Goal: Task Accomplishment & Management: Complete application form

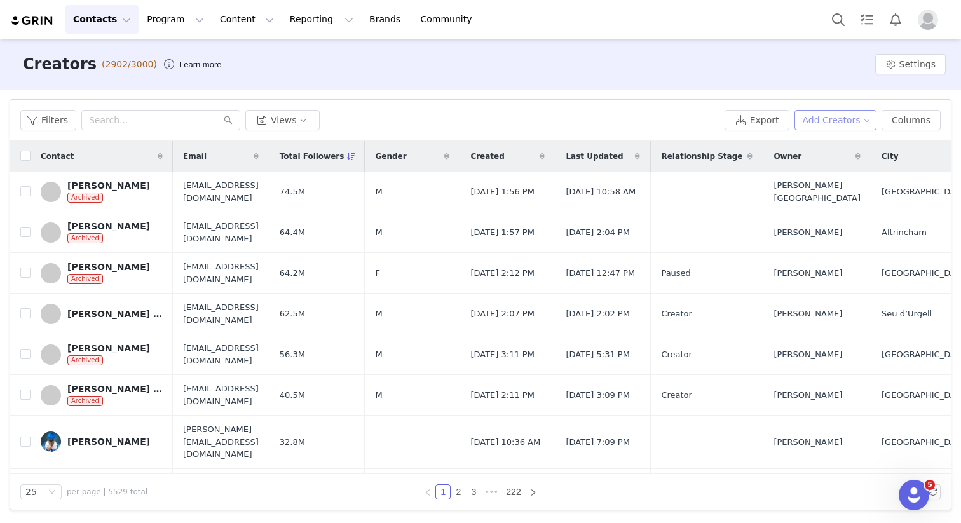
click at [832, 118] on button "Add Creators" at bounding box center [835, 120] width 83 height 20
click at [833, 145] on span "Add a Creator" at bounding box center [838, 145] width 62 height 14
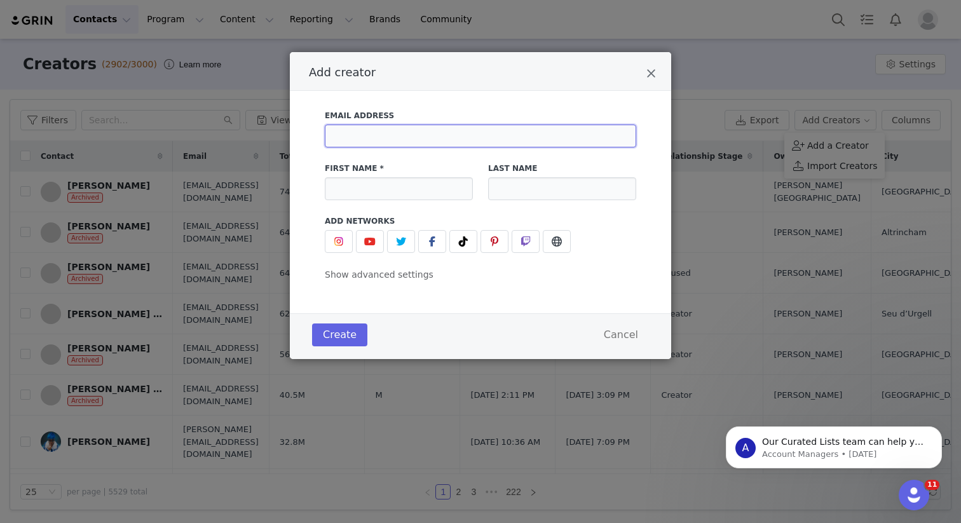
click at [376, 133] on input "Add creator" at bounding box center [480, 136] width 311 height 23
paste input "・[EMAIL_ADDRESS][DOMAIN_NAME]"
type input "・[EMAIL_ADDRESS][DOMAIN_NAME]"
drag, startPoint x: 341, startPoint y: 135, endPoint x: 277, endPoint y: 137, distance: 64.2
click at [280, 137] on div "Add creator Email Address ・[EMAIL_ADDRESS][DOMAIN_NAME] First Name * Last Name …" at bounding box center [480, 261] width 961 height 523
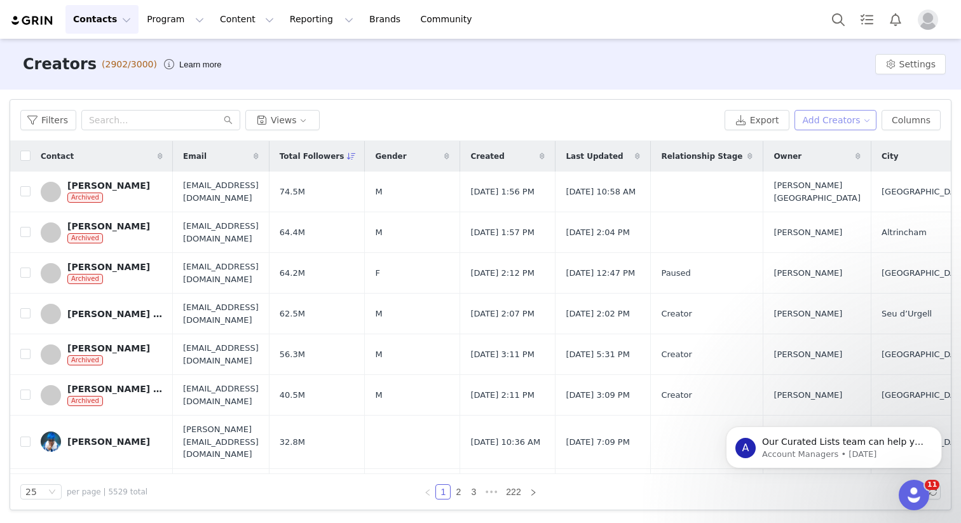
click at [831, 121] on button "Add Creators" at bounding box center [835, 120] width 83 height 20
click at [816, 147] on span "Add a Creator" at bounding box center [838, 145] width 62 height 14
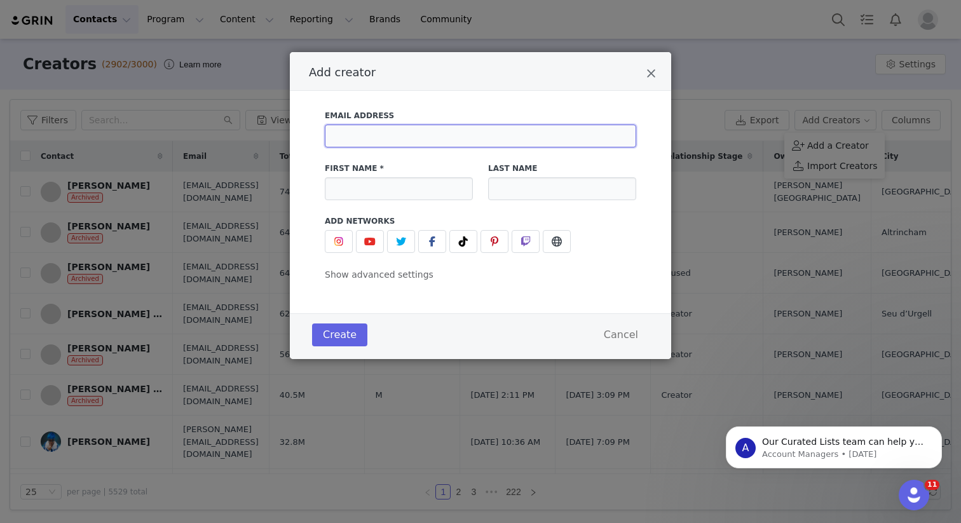
click at [402, 140] on input "Add creator" at bounding box center [480, 136] width 311 height 23
paste input "・[EMAIL_ADDRESS][DOMAIN_NAME]"
click at [343, 139] on input "・[EMAIL_ADDRESS][DOMAIN_NAME]" at bounding box center [480, 136] width 311 height 23
type input "[EMAIL_ADDRESS][DOMAIN_NAME]"
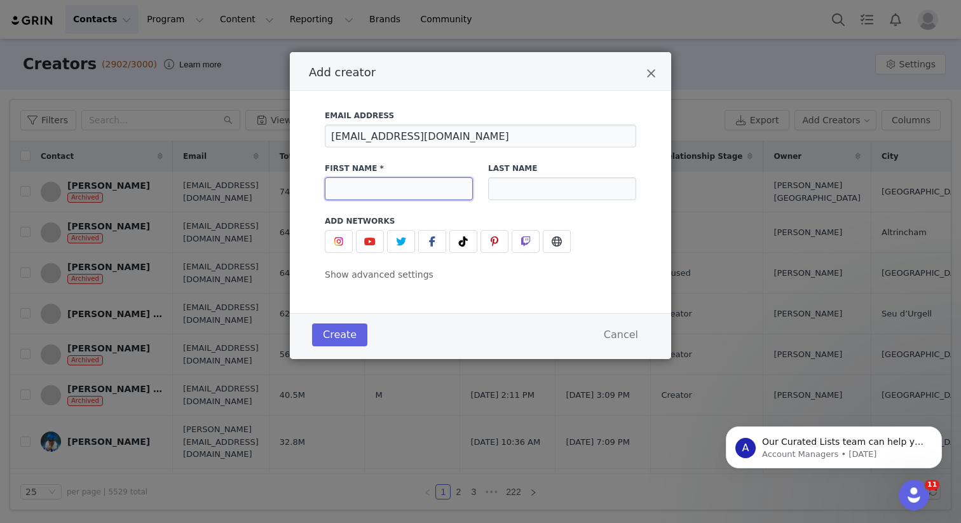
click at [377, 184] on input "Add creator" at bounding box center [399, 188] width 148 height 23
type input "Momoka"
click at [512, 185] on input "Add creator" at bounding box center [562, 188] width 148 height 23
type input "[PERSON_NAME]"
click at [421, 217] on label "Add Networks" at bounding box center [480, 220] width 311 height 11
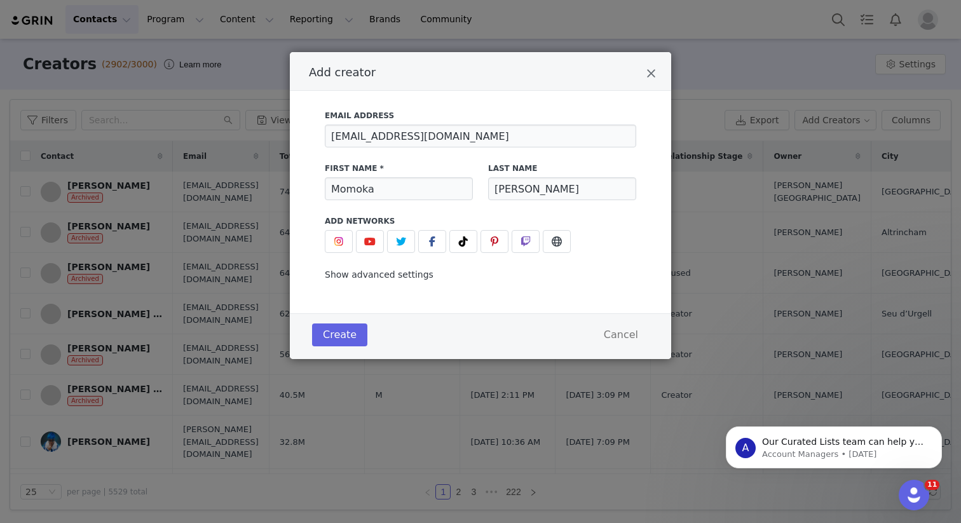
click at [396, 273] on span "Show advanced settings" at bounding box center [379, 274] width 109 height 10
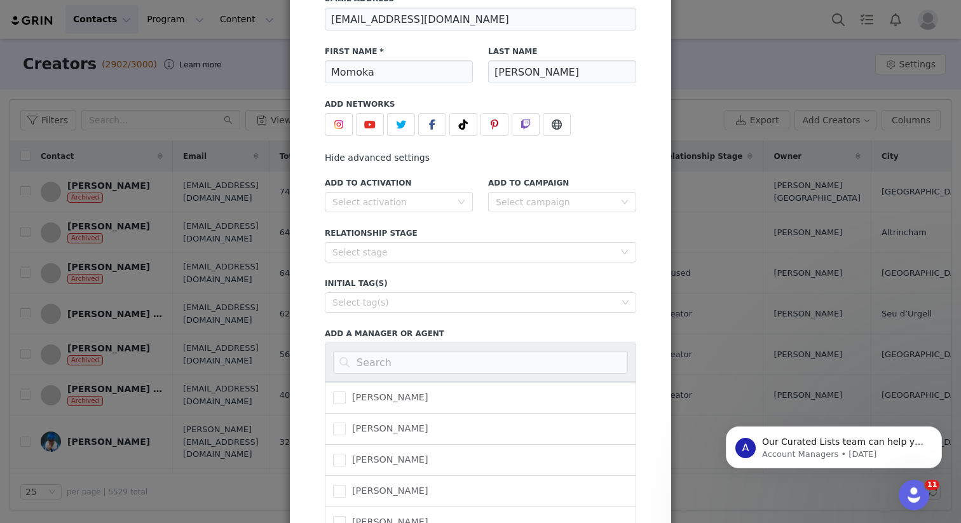
scroll to position [118, 0]
click at [429, 194] on div "Select activation" at bounding box center [391, 200] width 119 height 13
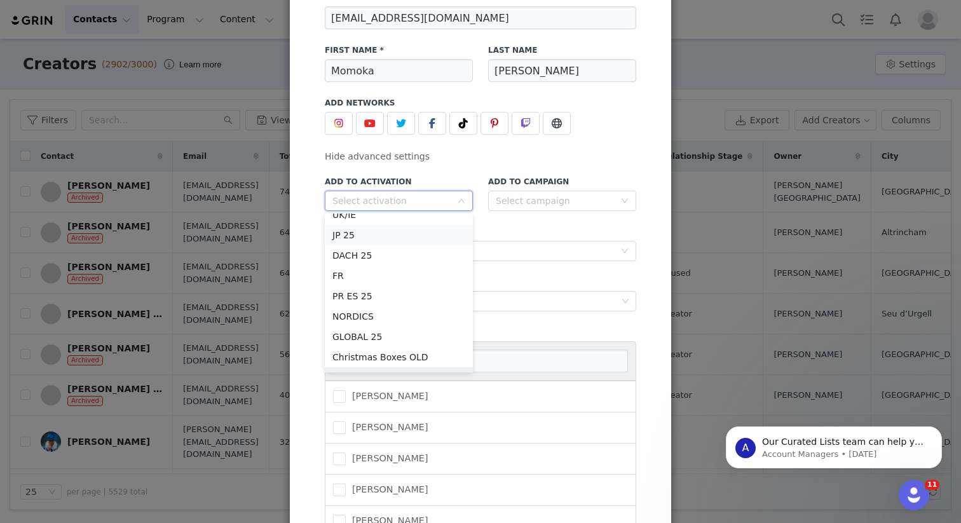
scroll to position [68, 0]
click at [378, 240] on li "JP 25" at bounding box center [399, 239] width 148 height 20
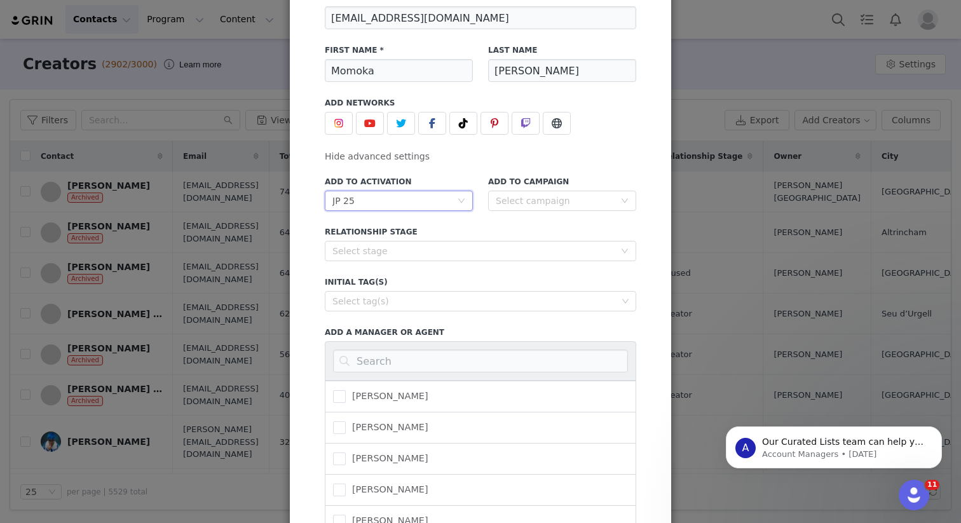
click at [492, 217] on div "Add to Campaign Select campaign" at bounding box center [561, 193] width 163 height 50
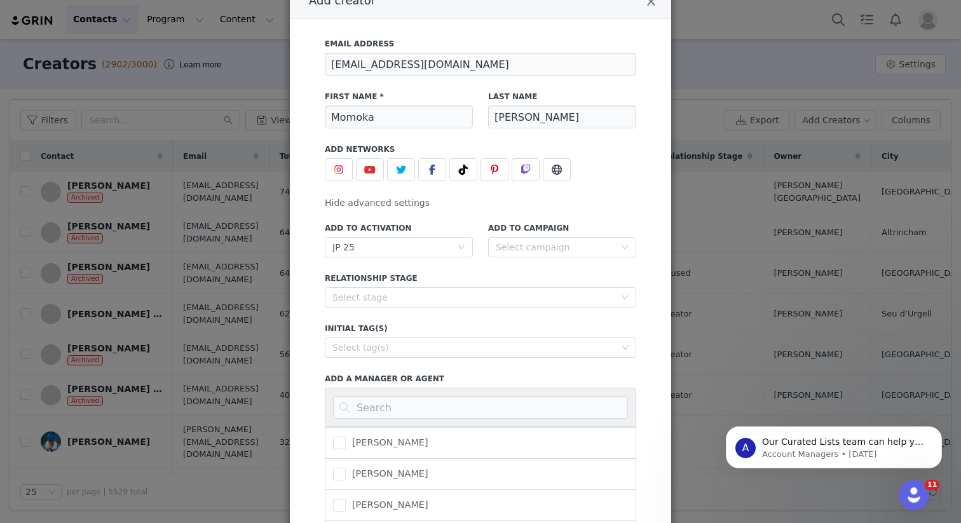
scroll to position [246, 0]
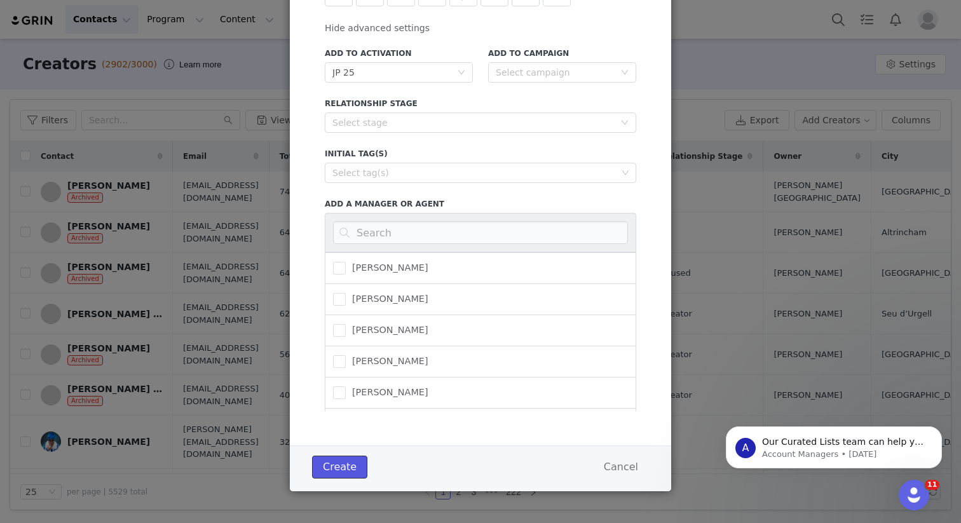
click at [354, 466] on button "Create" at bounding box center [339, 467] width 55 height 23
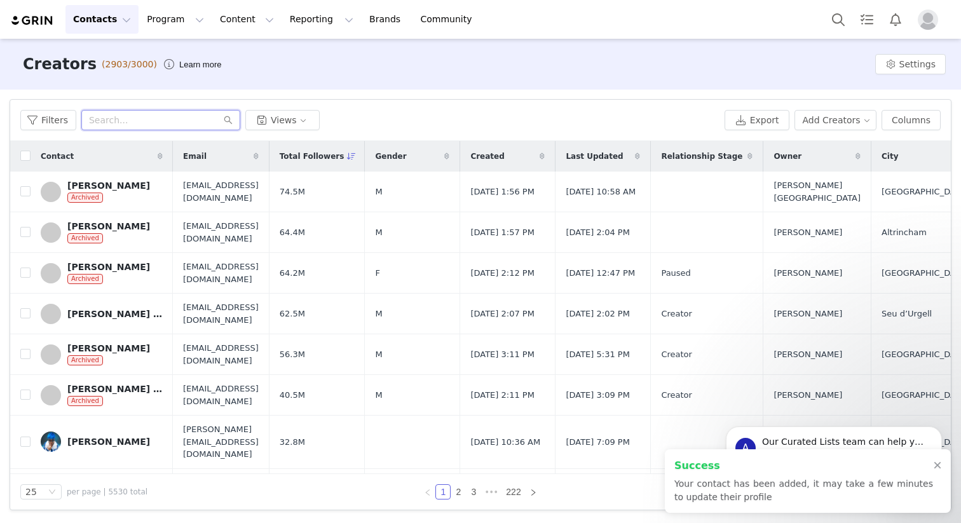
click at [139, 119] on input "text" at bounding box center [160, 120] width 159 height 20
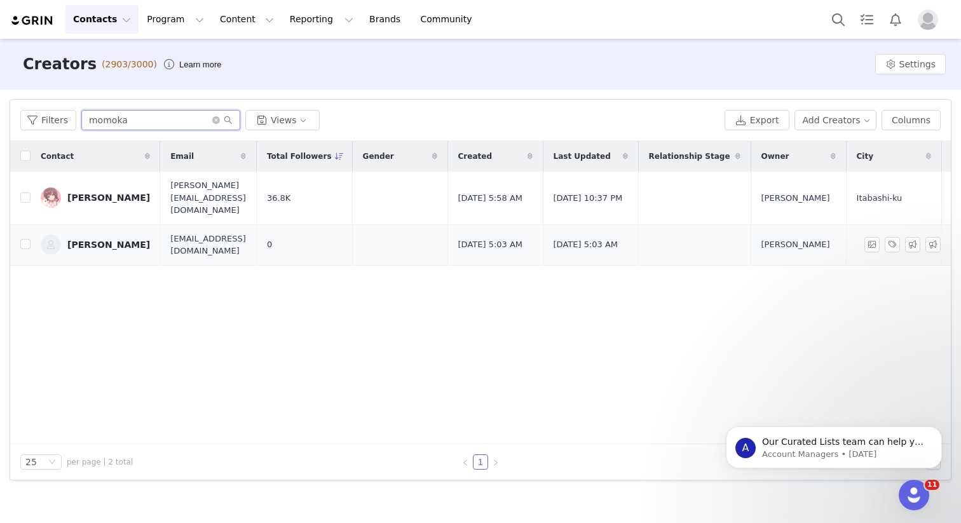
type input "momoka"
click at [104, 238] on link "[PERSON_NAME]" at bounding box center [95, 244] width 109 height 20
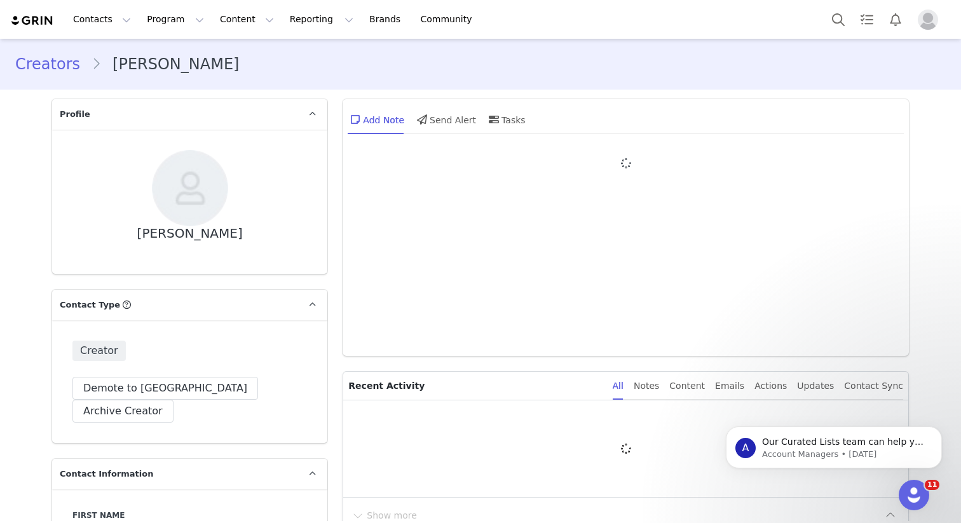
type input "+1 ([GEOGRAPHIC_DATA])"
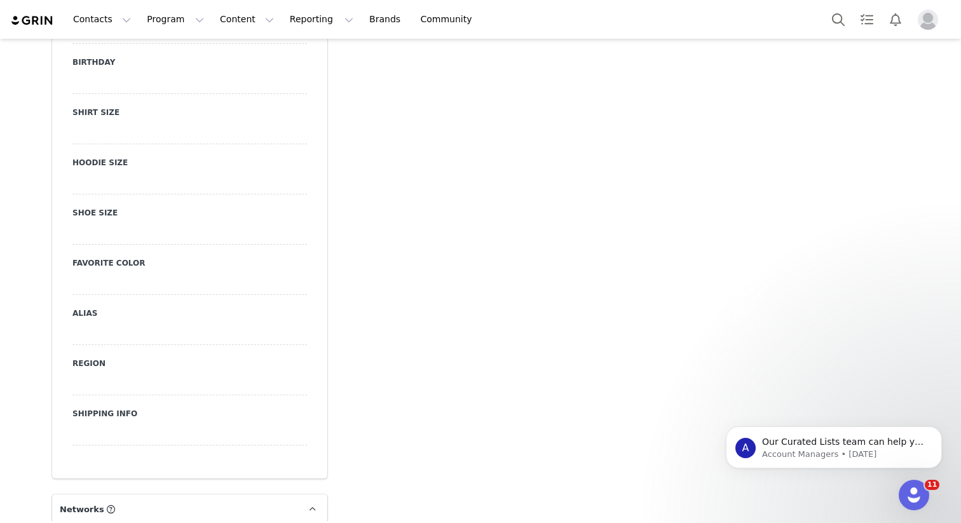
scroll to position [1417, 0]
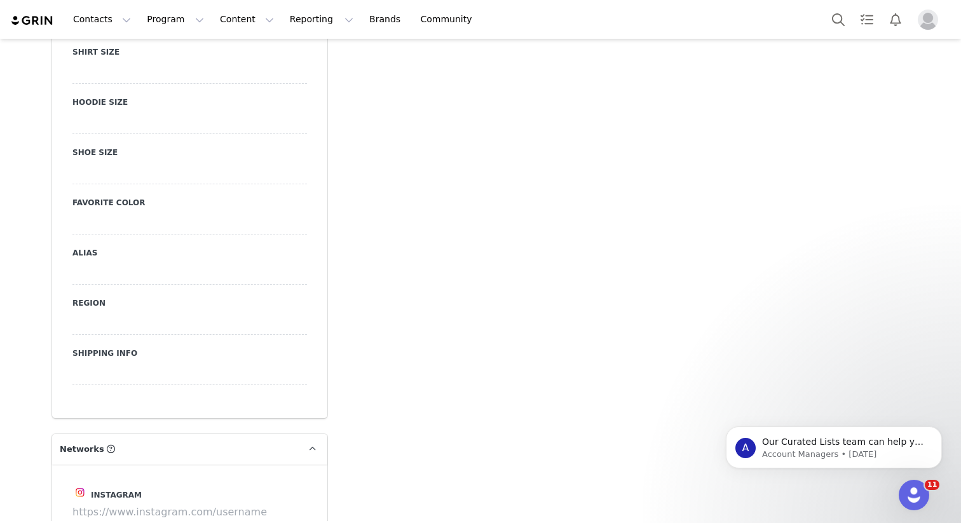
click at [104, 262] on div at bounding box center [189, 273] width 234 height 23
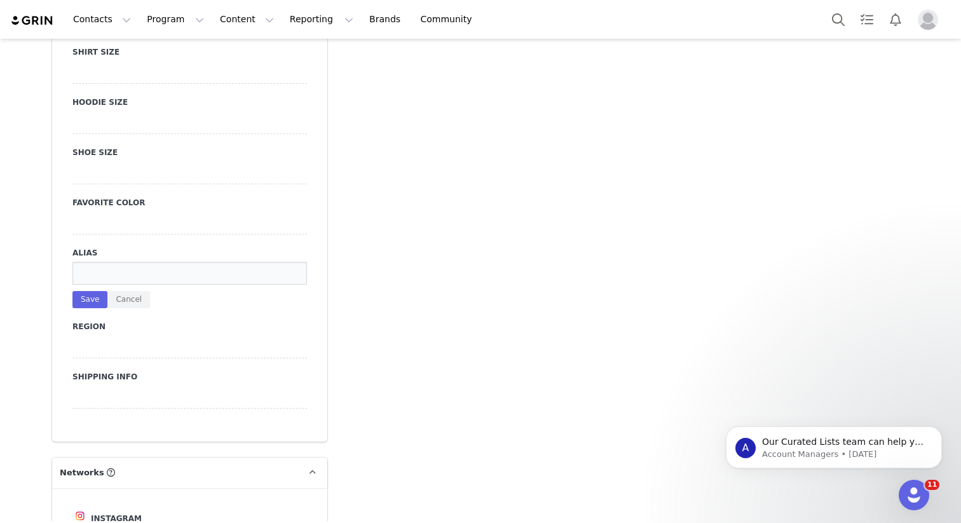
click at [87, 262] on input at bounding box center [189, 273] width 234 height 23
type input "a"
type input "荒地のもずてゃ"
click at [88, 291] on button "Save" at bounding box center [89, 299] width 35 height 17
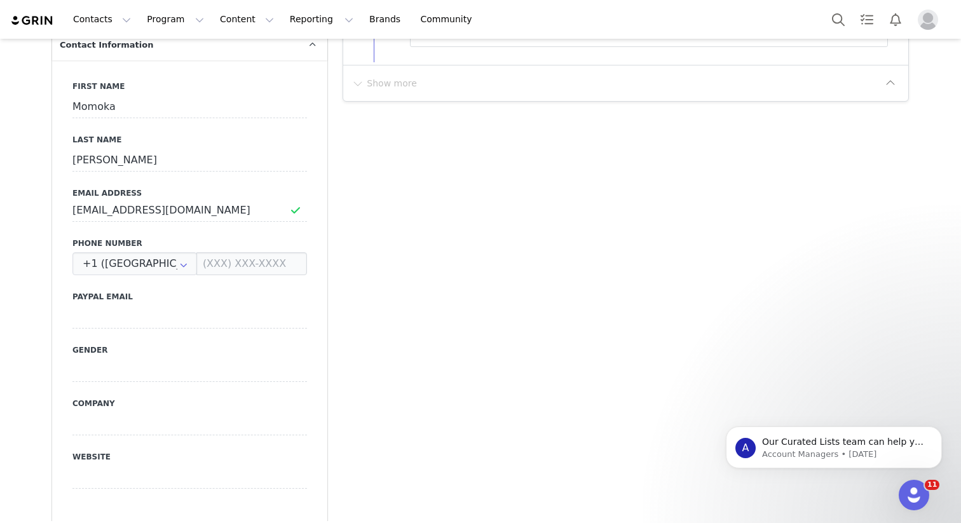
scroll to position [429, 0]
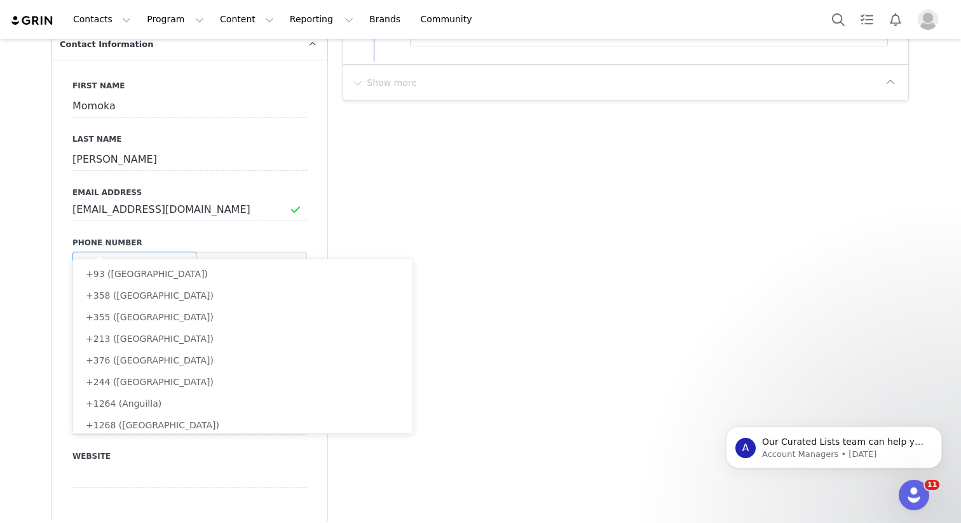
click at [144, 252] on input "text" at bounding box center [134, 263] width 125 height 23
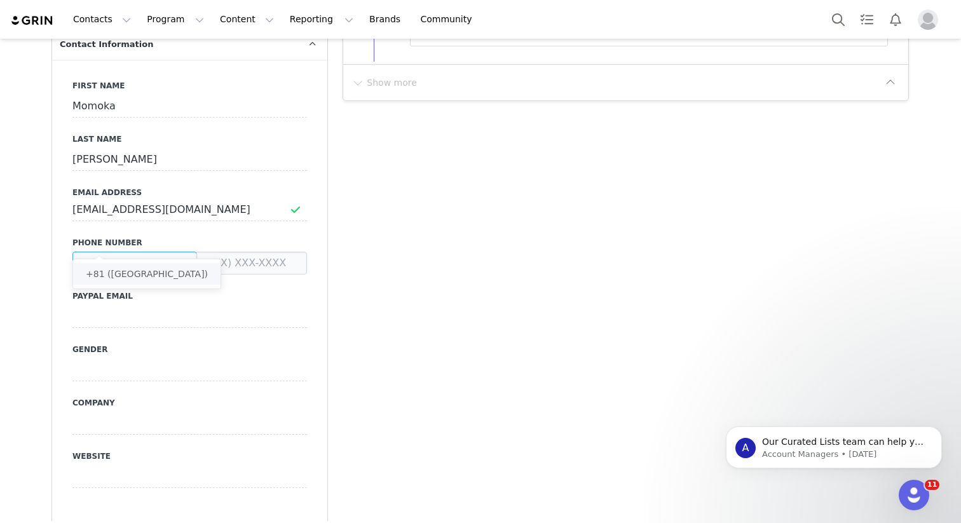
click at [138, 279] on li "+81 ([GEOGRAPHIC_DATA])" at bounding box center [146, 274] width 147 height 22
type input "+81 ([GEOGRAPHIC_DATA])"
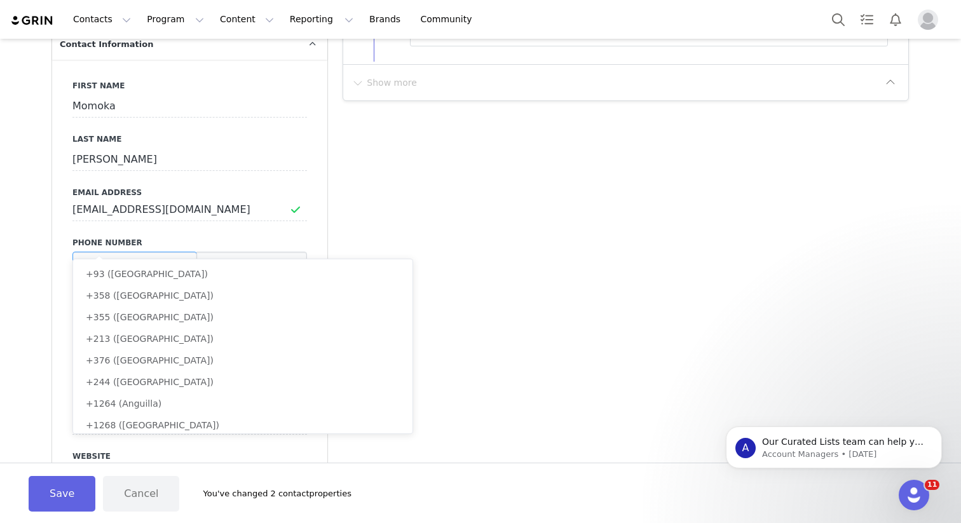
scroll to position [2119, 0]
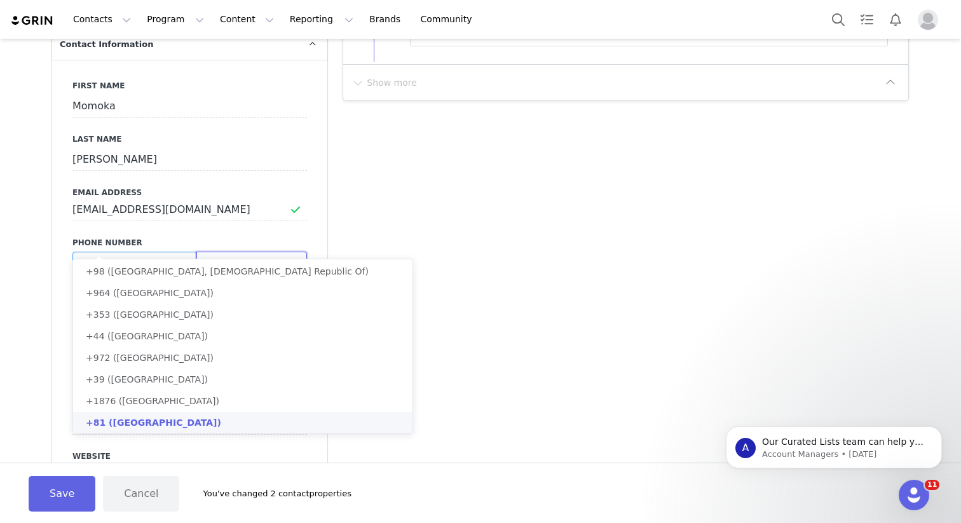
click at [234, 252] on input at bounding box center [251, 263] width 111 height 23
type input "+81 ([GEOGRAPHIC_DATA])"
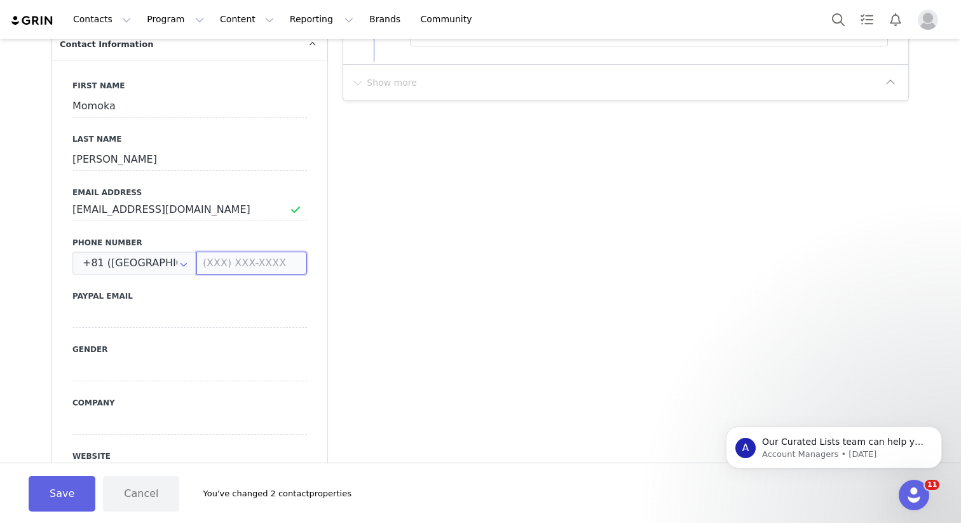
paste input "・[PHONE_NUMBER]"
type input "[PHONE_NUMBER]"
click at [87, 498] on button "Save" at bounding box center [62, 494] width 67 height 36
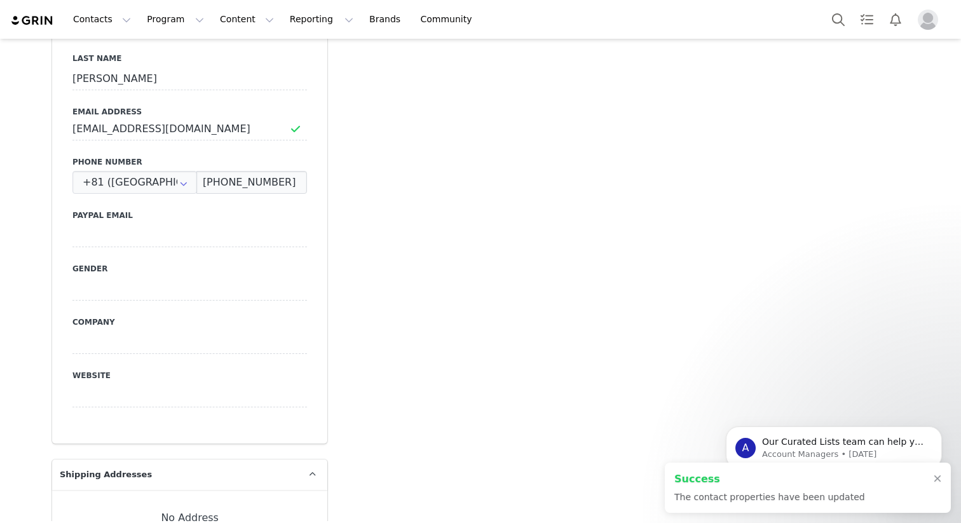
scroll to position [569, 0]
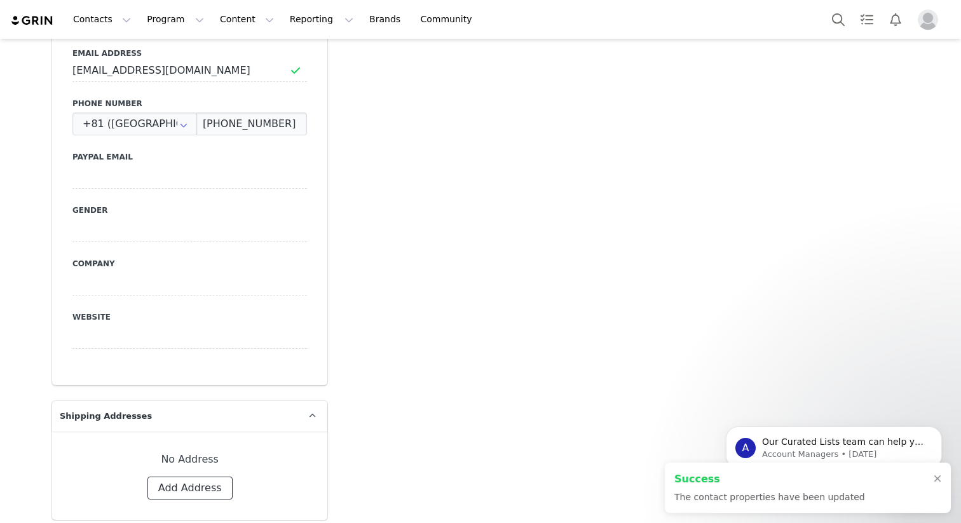
click at [190, 476] on button "Add Address" at bounding box center [189, 487] width 85 height 23
select select
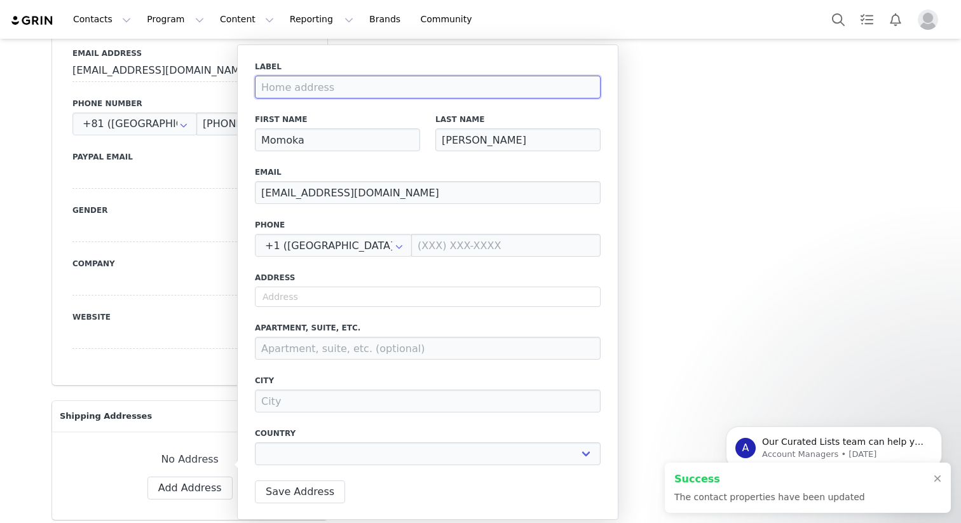
click at [379, 88] on input at bounding box center [428, 87] width 346 height 23
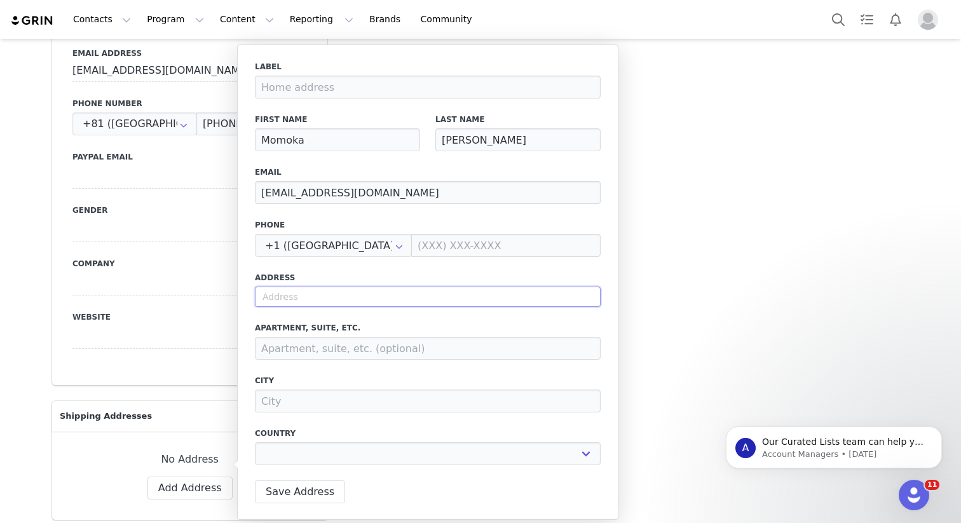
click at [304, 294] on input "text" at bounding box center [428, 297] width 346 height 20
paste input "[DATE] Kamisawa"
type input "[DATE] Kamisawa"
select select
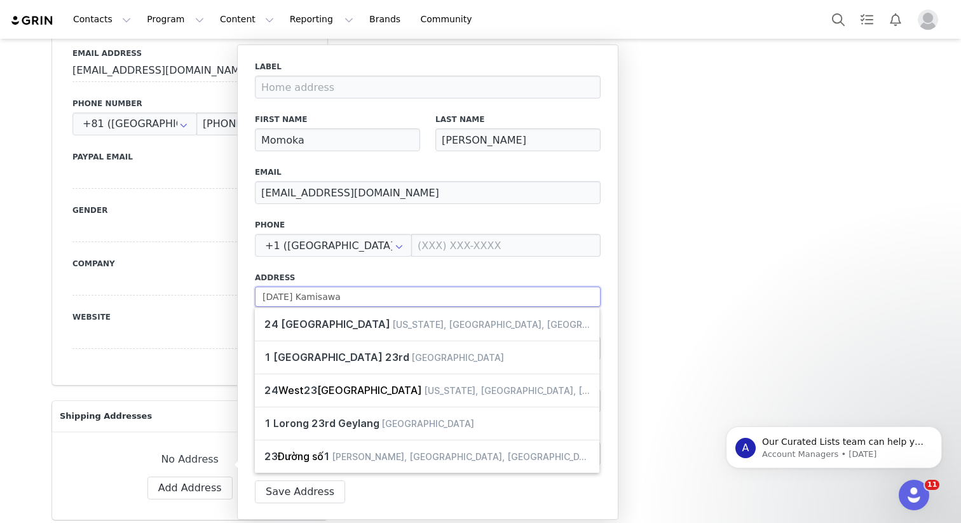
type input "[DATE] Kamisawa"
click at [611, 269] on div "Label First Name Momoka Last Name [PERSON_NAME] Email [EMAIL_ADDRESS][DOMAIN_NA…" at bounding box center [427, 281] width 381 height 475
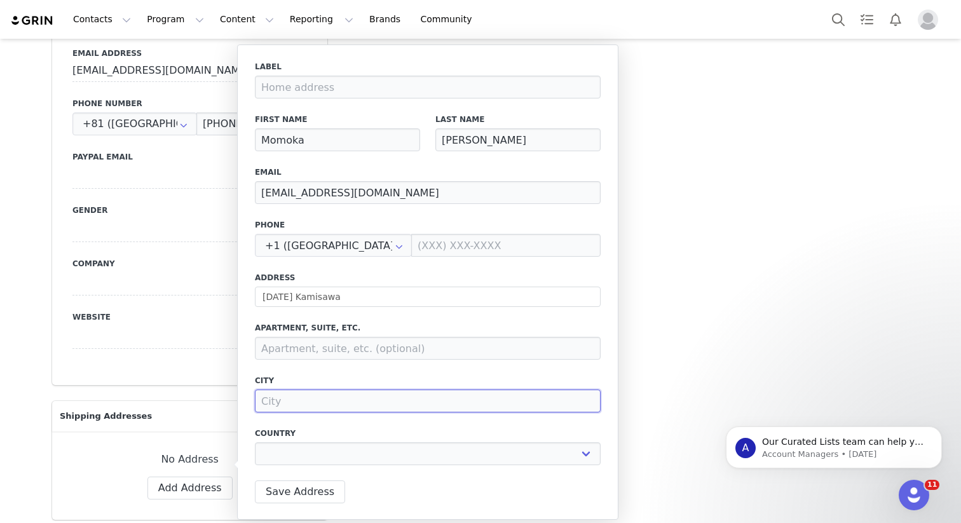
click at [320, 407] on input at bounding box center [428, 400] width 346 height 23
paste input "Fujimi-shi"
type input "Fujimi-shi"
select select
type input "Fujimi-shi"
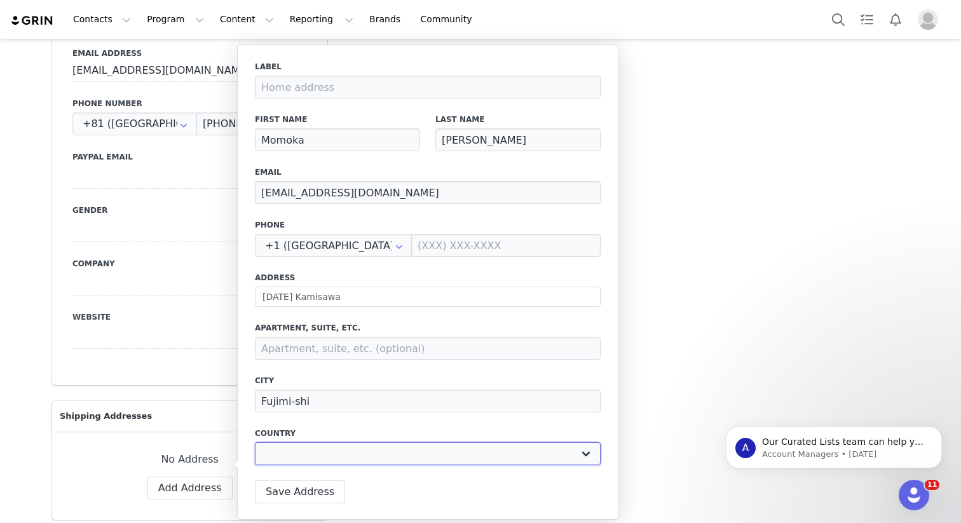
click at [335, 464] on select "[GEOGRAPHIC_DATA] [GEOGRAPHIC_DATA] [GEOGRAPHIC_DATA] [GEOGRAPHIC_DATA] [GEOGRA…" at bounding box center [428, 453] width 346 height 23
select select "[object Object]"
click at [255, 442] on select "[GEOGRAPHIC_DATA] [GEOGRAPHIC_DATA] [GEOGRAPHIC_DATA] [GEOGRAPHIC_DATA] [GEOGRA…" at bounding box center [428, 453] width 346 height 23
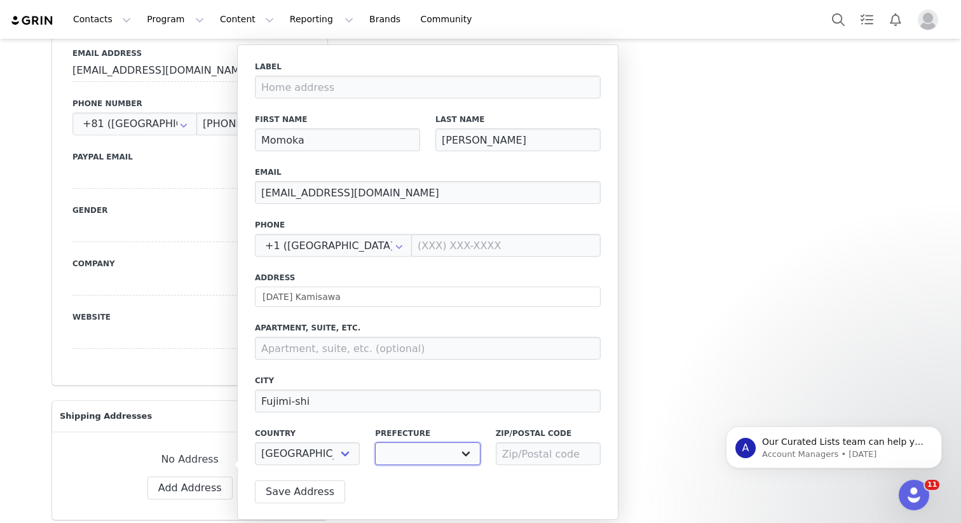
click at [413, 459] on select "[PERSON_NAME] [PERSON_NAME][GEOGRAPHIC_DATA] [GEOGRAPHIC_DATA] [GEOGRAPHIC_DATA…" at bounding box center [427, 453] width 105 height 23
select select "[object Object]"
click at [375, 442] on select "[PERSON_NAME] [PERSON_NAME][GEOGRAPHIC_DATA] [GEOGRAPHIC_DATA] [GEOGRAPHIC_DATA…" at bounding box center [427, 453] width 105 height 23
click at [553, 459] on input at bounding box center [548, 453] width 105 height 23
paste input "Fujimi-shi"
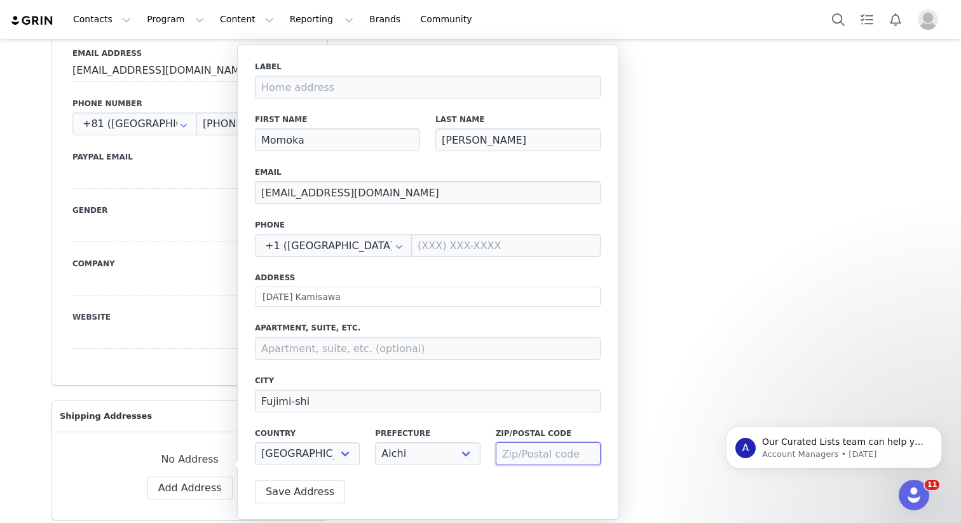
type input "Fujimi-shi"
click at [545, 445] on input at bounding box center [548, 453] width 105 height 23
paste input "354-0034,"
type input "354-0034"
click at [336, 380] on label "City" at bounding box center [428, 380] width 346 height 11
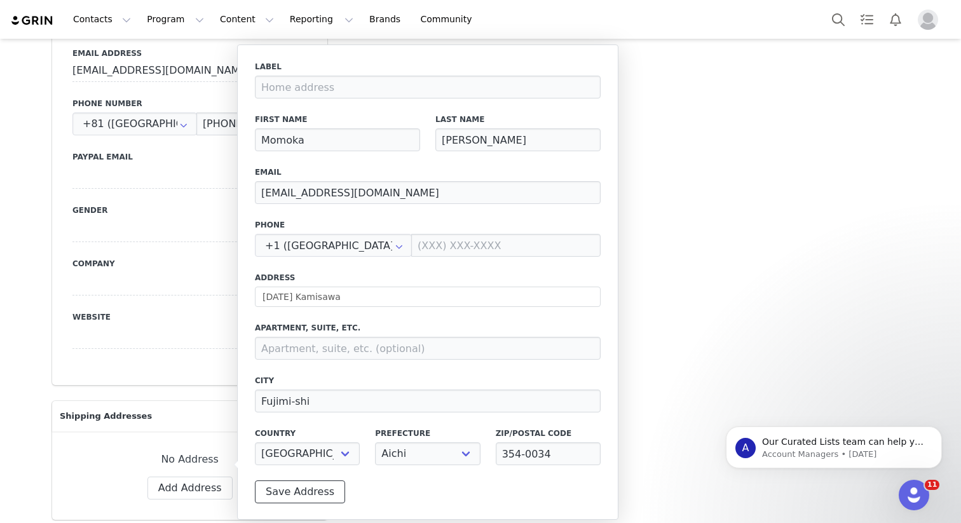
click at [308, 489] on button "Save Address" at bounding box center [300, 491] width 90 height 23
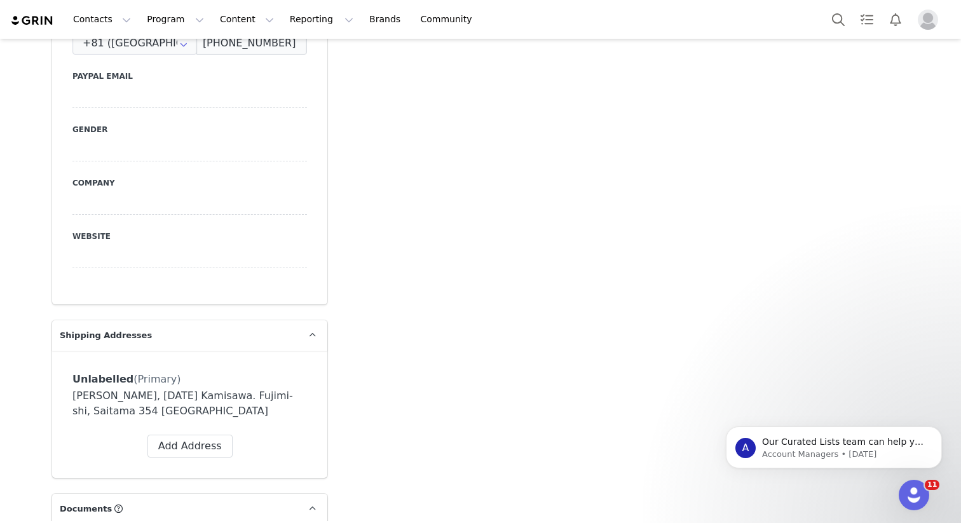
scroll to position [0, 0]
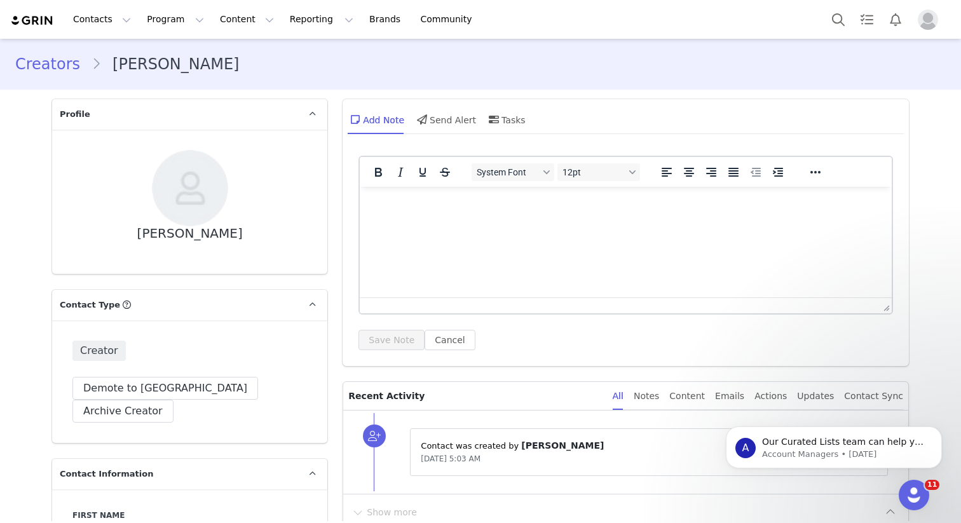
click at [50, 60] on link "Creators" at bounding box center [53, 64] width 76 height 23
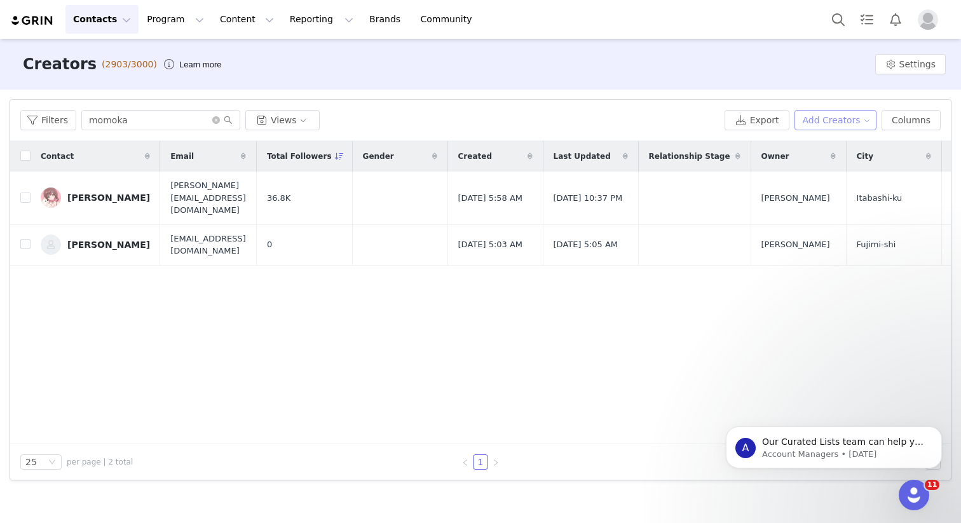
click at [837, 124] on button "Add Creators" at bounding box center [835, 120] width 83 height 20
click at [840, 146] on span "Add a Creator" at bounding box center [838, 145] width 62 height 14
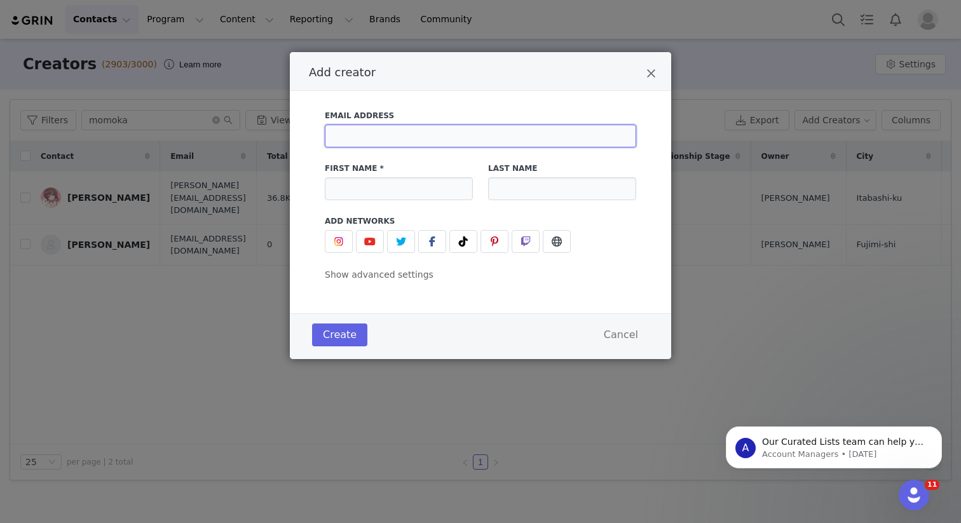
click at [373, 135] on input "Add creator" at bounding box center [480, 136] width 311 height 23
paste input "[PERSON_NAME][EMAIL_ADDRESS][DOMAIN_NAME]"
type input "[PERSON_NAME][EMAIL_ADDRESS][DOMAIN_NAME]"
click at [395, 197] on input "Add creator" at bounding box center [399, 188] width 148 height 23
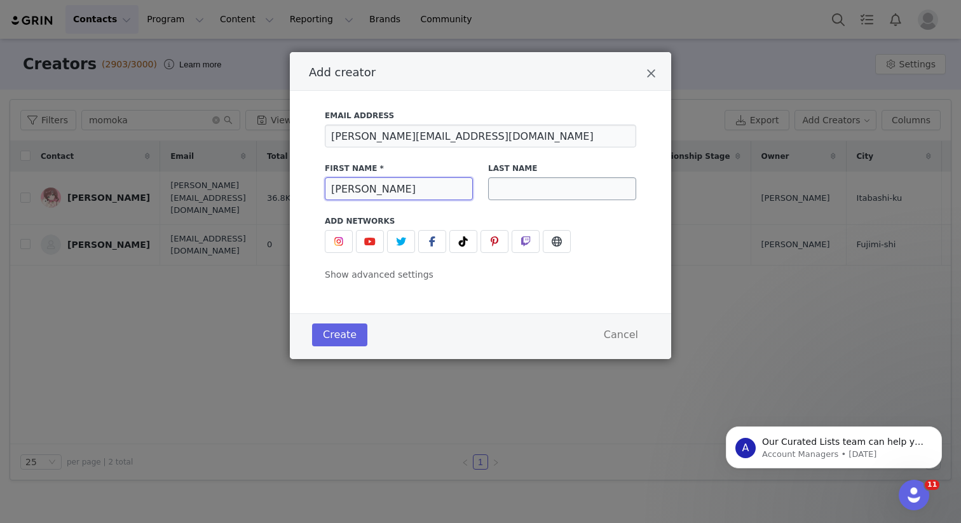
type input "[PERSON_NAME]"
click at [499, 197] on input "Add creator" at bounding box center [562, 188] width 148 height 23
type input "Igarashi"
click at [465, 212] on div "Email Address [PERSON_NAME][EMAIL_ADDRESS][DOMAIN_NAME] First Name * [PERSON_NA…" at bounding box center [480, 191] width 311 height 179
click at [388, 284] on div "Email Address [PERSON_NAME][EMAIL_ADDRESS][DOMAIN_NAME] First Name * [PERSON_NA…" at bounding box center [480, 202] width 381 height 222
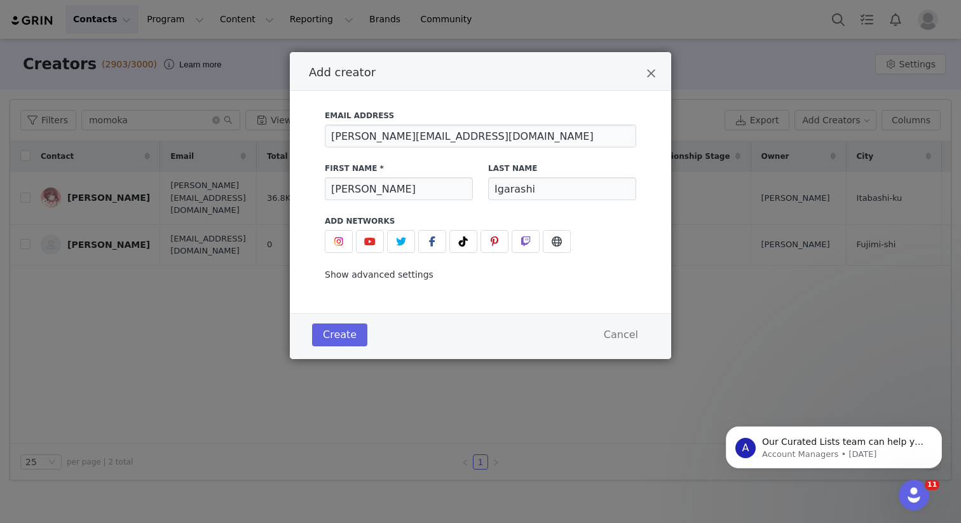
click at [408, 279] on span "Show advanced settings" at bounding box center [379, 274] width 109 height 10
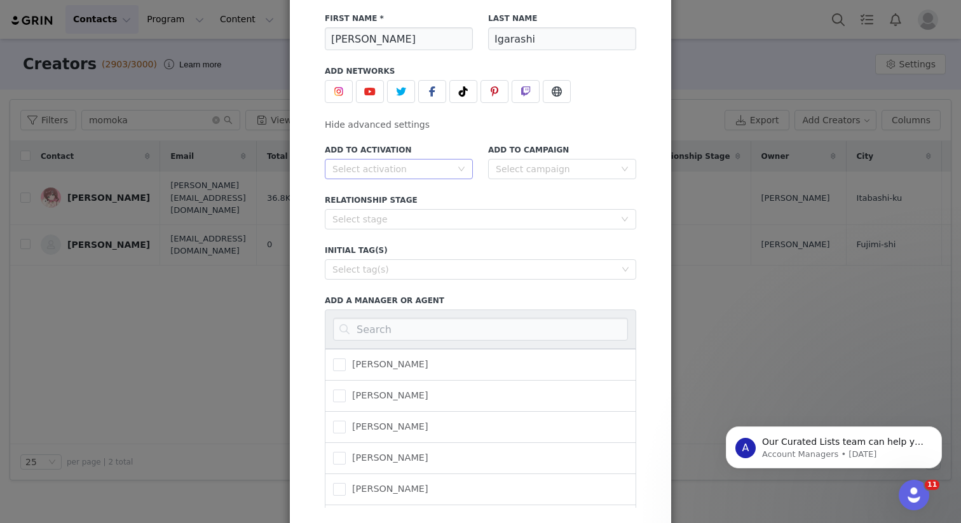
scroll to position [241, 0]
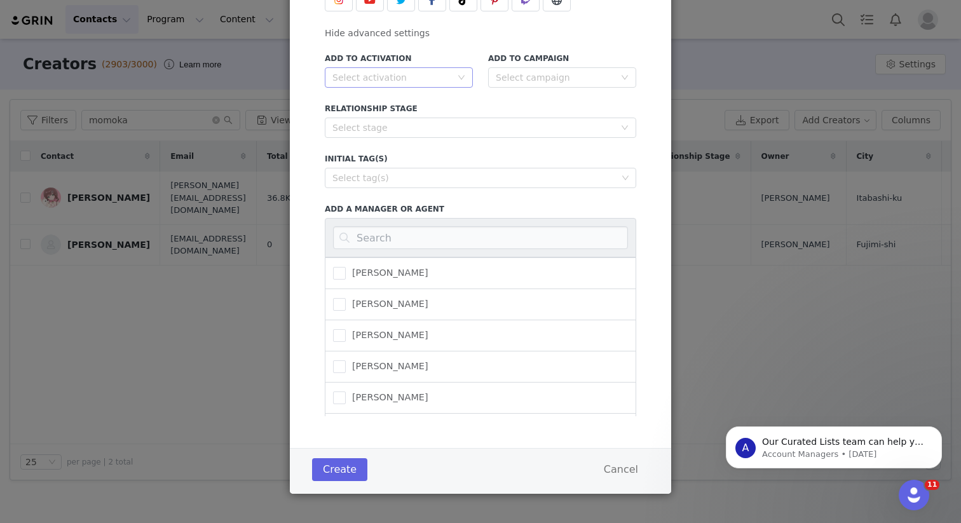
click at [459, 80] on icon "icon: down" at bounding box center [461, 78] width 8 height 8
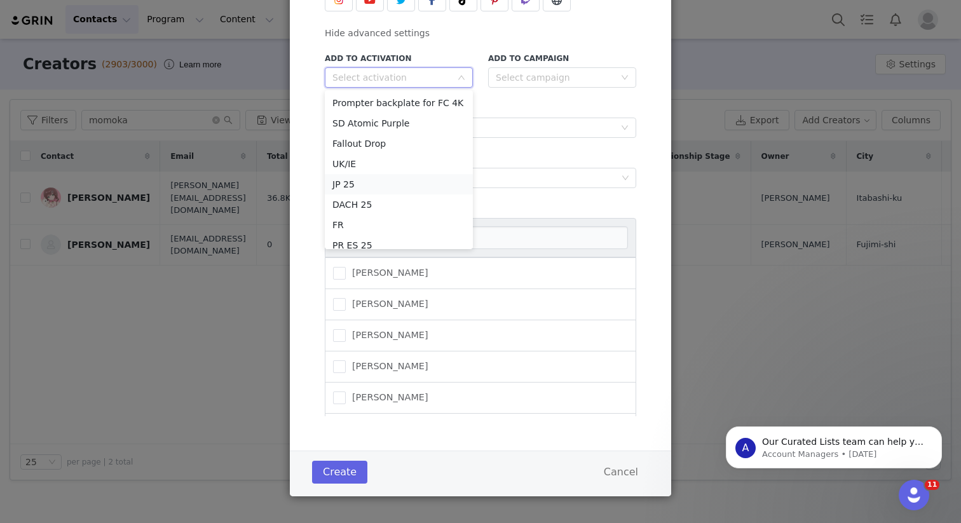
click at [400, 188] on li "JP 25" at bounding box center [399, 184] width 148 height 20
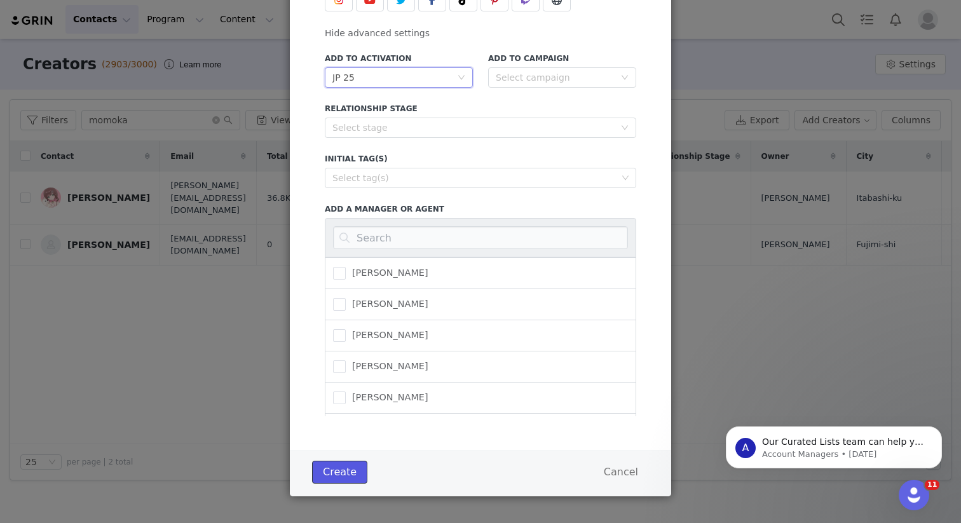
click at [353, 473] on button "Create" at bounding box center [339, 472] width 55 height 23
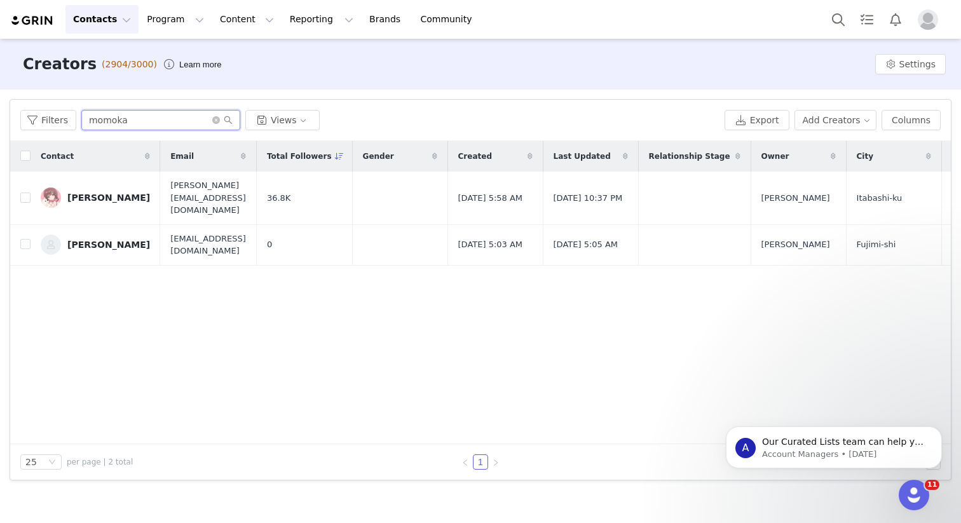
click at [177, 119] on input "momoka" at bounding box center [160, 120] width 159 height 20
type input "a"
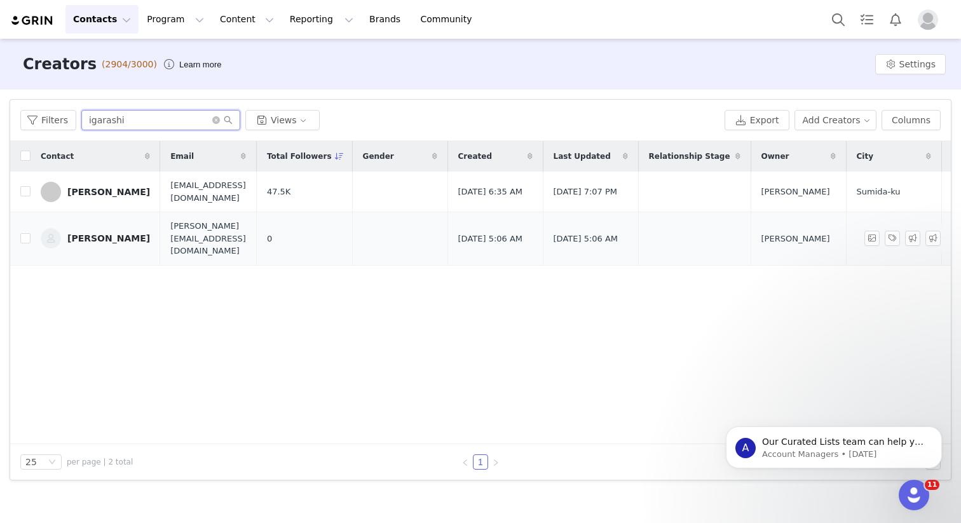
type input "igarashi"
click at [120, 233] on div "[PERSON_NAME]" at bounding box center [108, 238] width 83 height 10
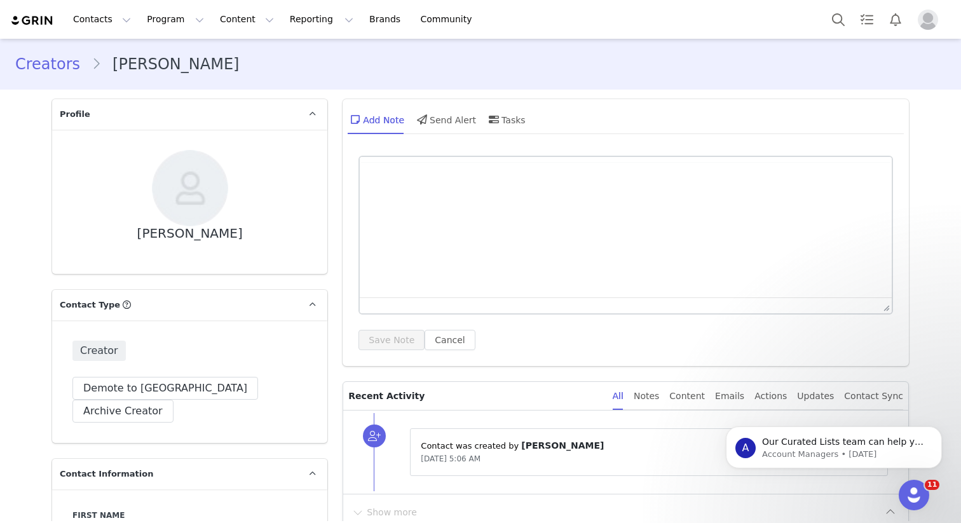
type input "+1 ([GEOGRAPHIC_DATA])"
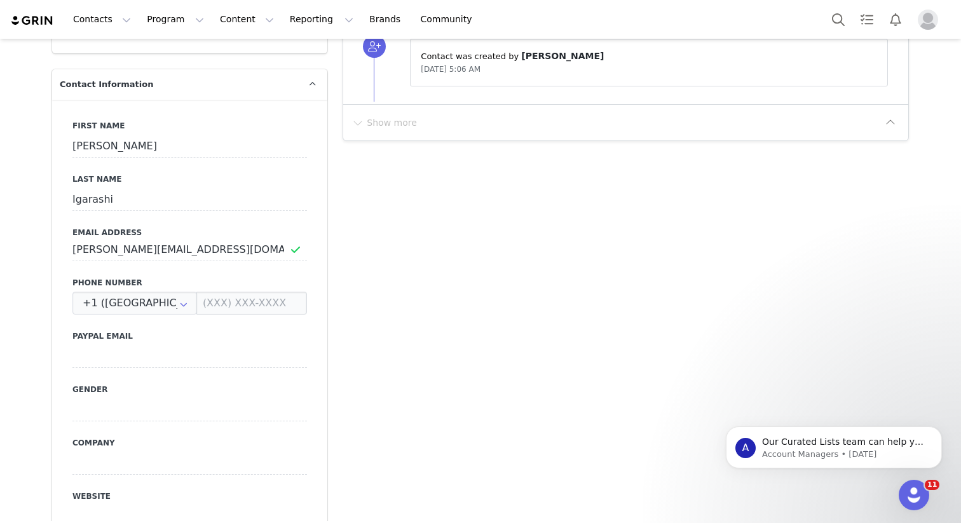
scroll to position [390, 0]
click at [159, 291] on input "text" at bounding box center [134, 302] width 125 height 23
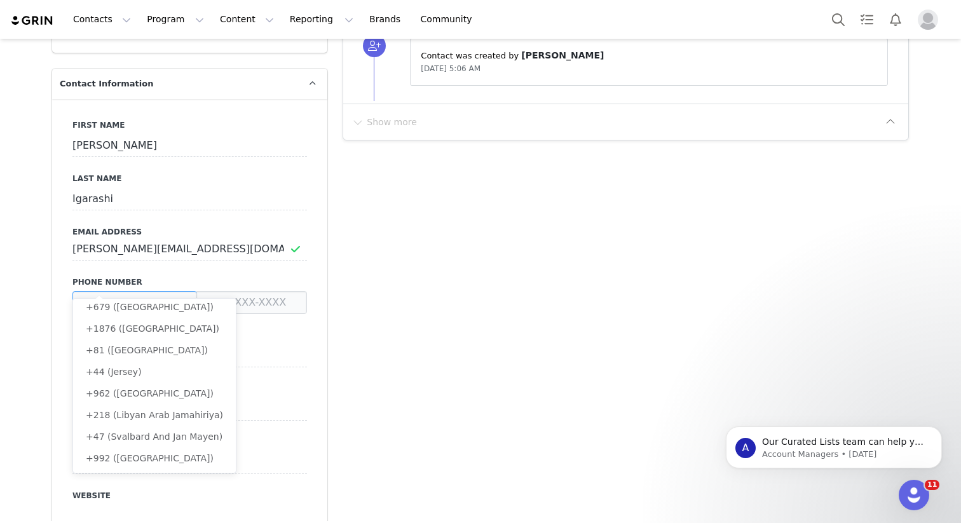
scroll to position [0, 0]
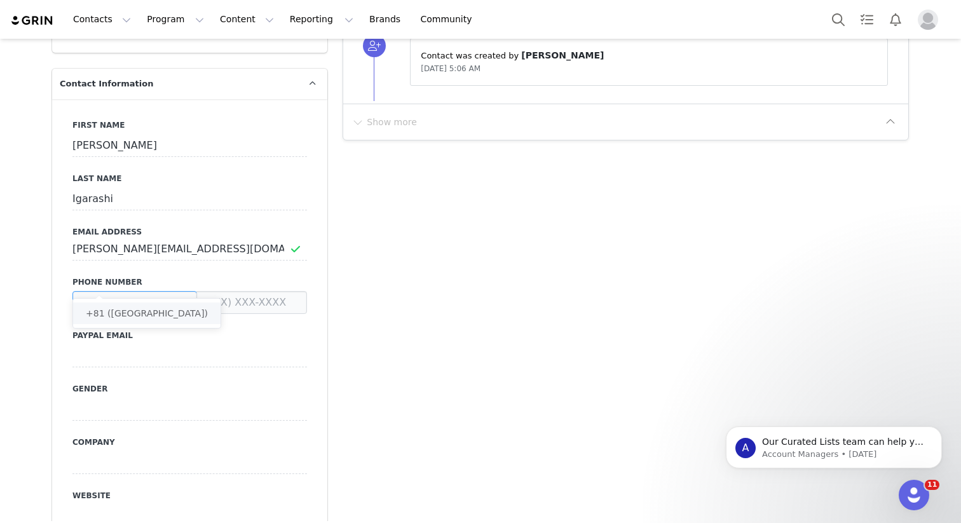
click at [172, 318] on li "+81 ([GEOGRAPHIC_DATA])" at bounding box center [146, 313] width 147 height 22
type input "+81 ([GEOGRAPHIC_DATA])"
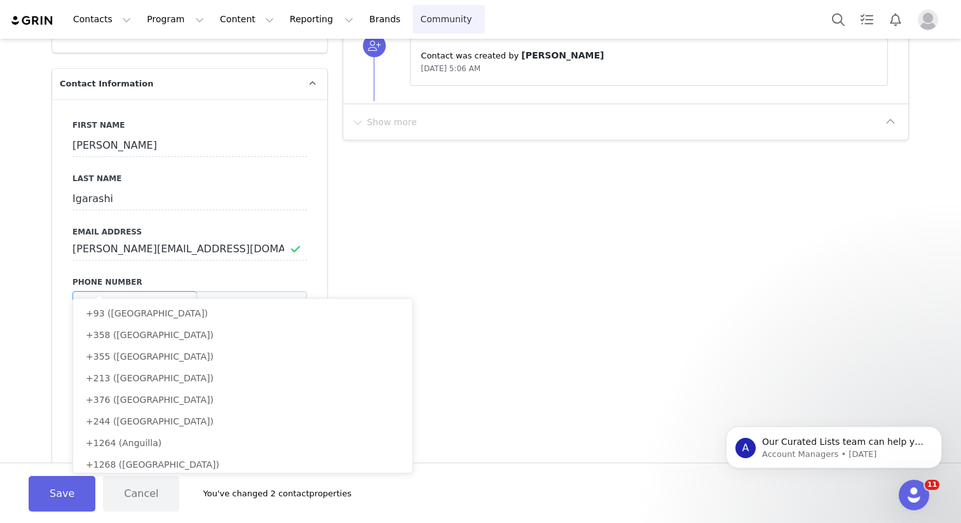
scroll to position [2119, 0]
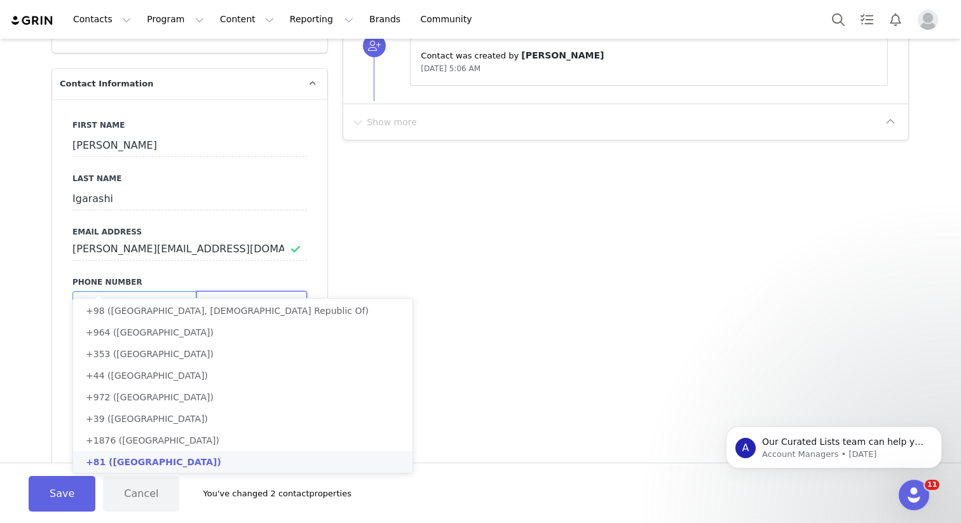
click at [250, 291] on input at bounding box center [251, 302] width 111 height 23
type input "+81 ([GEOGRAPHIC_DATA])"
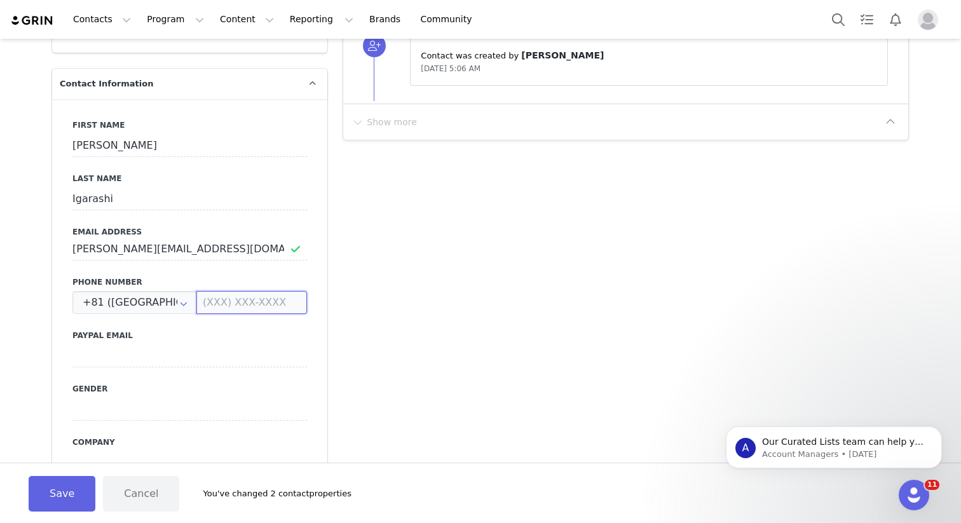
paste input "[PHONE_NUMBER]"
type input "[PHONE_NUMBER]"
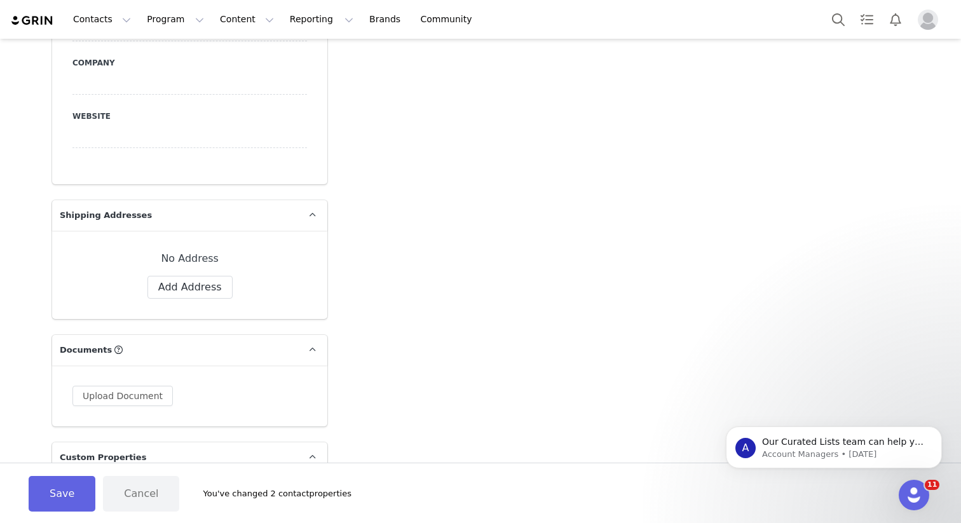
scroll to position [770, 0]
click at [201, 275] on button "Add Address" at bounding box center [189, 286] width 85 height 23
select select
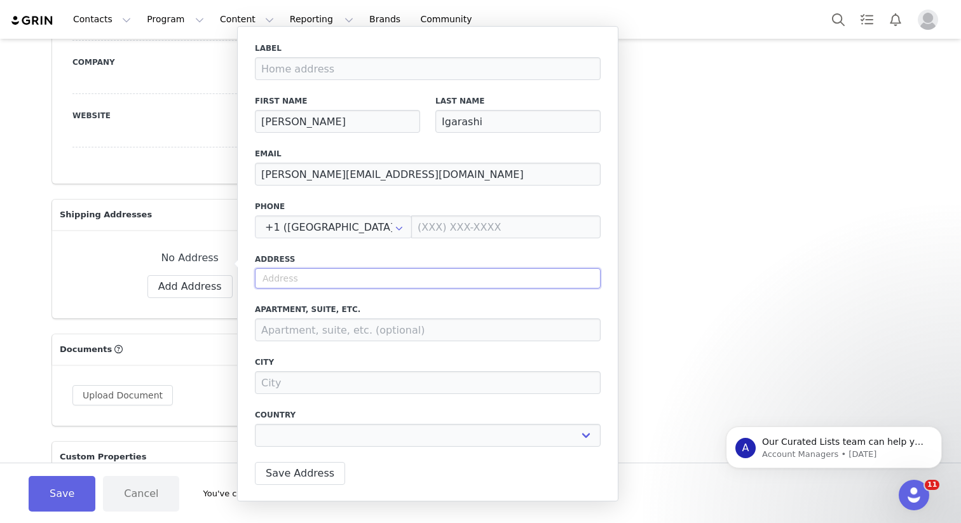
click at [287, 278] on input "text" at bounding box center [428, 278] width 346 height 20
paste input "4-16-6 Chuo"
type input "4-16-6 Chuo"
select select
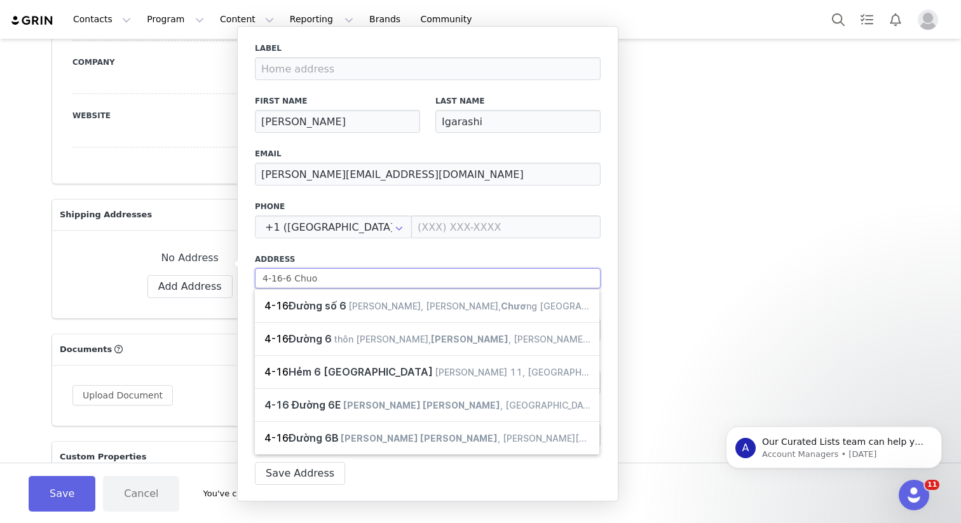
type input "4-16-6 Chuo"
click at [379, 257] on label "Address" at bounding box center [428, 258] width 346 height 11
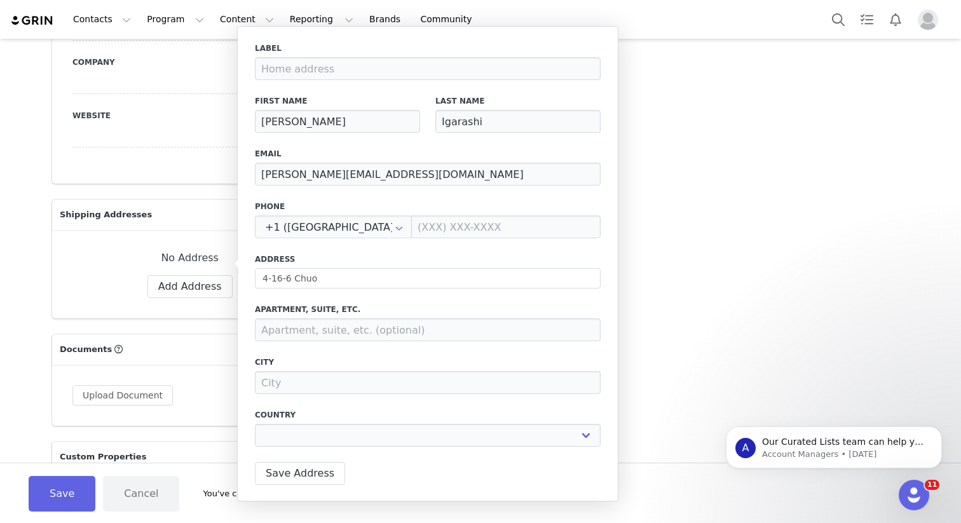
click at [313, 394] on div "Label First Name [PERSON_NAME] Last Name Igarashi Email [PERSON_NAME][EMAIL_ADD…" at bounding box center [428, 249] width 346 height 412
click at [305, 389] on input at bounding box center [428, 382] width 346 height 23
paste input "Moriya-shi,"
type input "Moriya-shi,"
select select
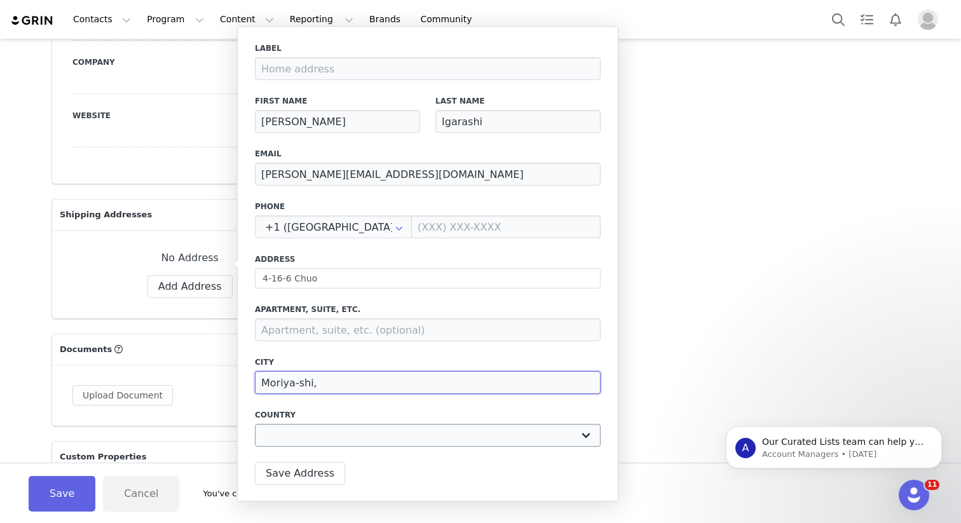
type input "Moriya-shi,"
click at [371, 439] on select "[GEOGRAPHIC_DATA] [GEOGRAPHIC_DATA] [GEOGRAPHIC_DATA] [GEOGRAPHIC_DATA] [GEOGRA…" at bounding box center [428, 435] width 346 height 23
select select "[object Object]"
click at [255, 424] on select "[GEOGRAPHIC_DATA] [GEOGRAPHIC_DATA] [GEOGRAPHIC_DATA] [GEOGRAPHIC_DATA] [GEOGRA…" at bounding box center [428, 435] width 346 height 23
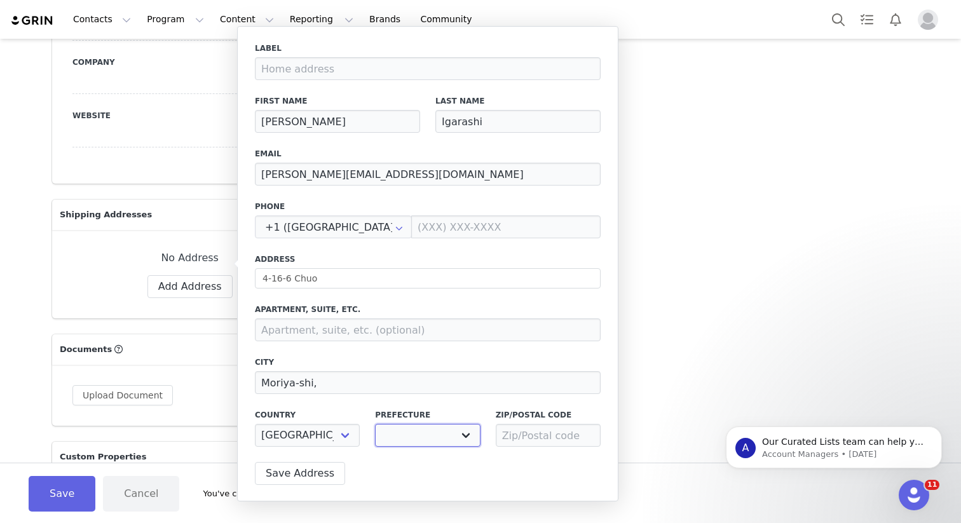
click at [437, 439] on select at bounding box center [427, 435] width 105 height 23
click at [474, 436] on select "[PERSON_NAME] [PERSON_NAME][GEOGRAPHIC_DATA] [GEOGRAPHIC_DATA] [GEOGRAPHIC_DATA…" at bounding box center [427, 435] width 105 height 23
click at [473, 435] on select "[PERSON_NAME] [PERSON_NAME][GEOGRAPHIC_DATA] [GEOGRAPHIC_DATA] [GEOGRAPHIC_DATA…" at bounding box center [427, 435] width 105 height 23
select select "[object Object]"
click at [375, 424] on select "[PERSON_NAME] [PERSON_NAME][GEOGRAPHIC_DATA] [GEOGRAPHIC_DATA] [GEOGRAPHIC_DATA…" at bounding box center [427, 435] width 105 height 23
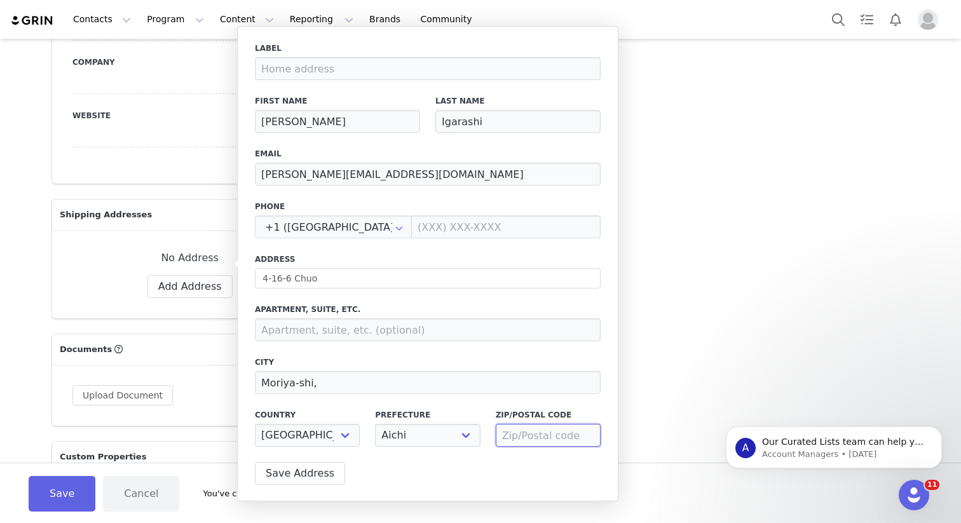
click at [513, 443] on input at bounding box center [548, 435] width 105 height 23
paste input "302-0115"
type input "302-0115"
click at [473, 417] on label "Prefecture" at bounding box center [427, 414] width 105 height 11
click at [292, 473] on button "Save Address" at bounding box center [300, 473] width 90 height 23
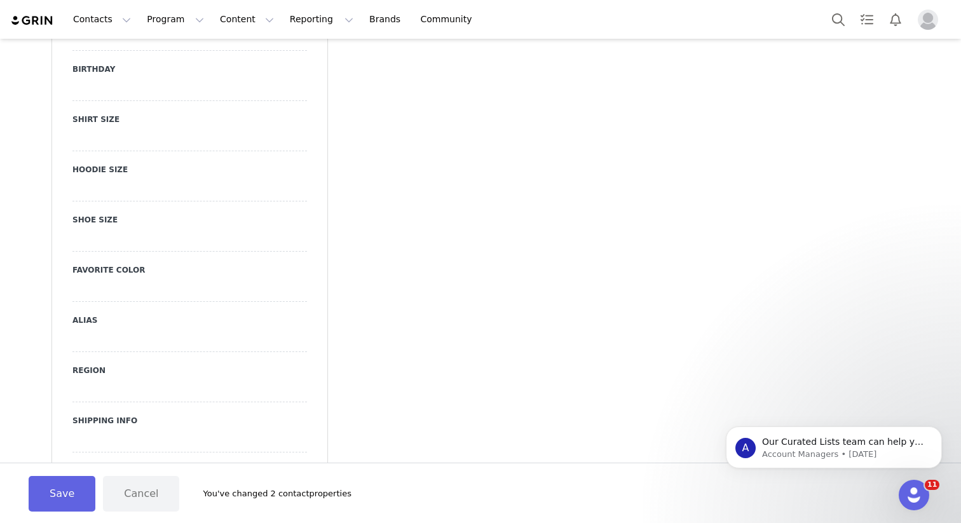
scroll to position [1406, 0]
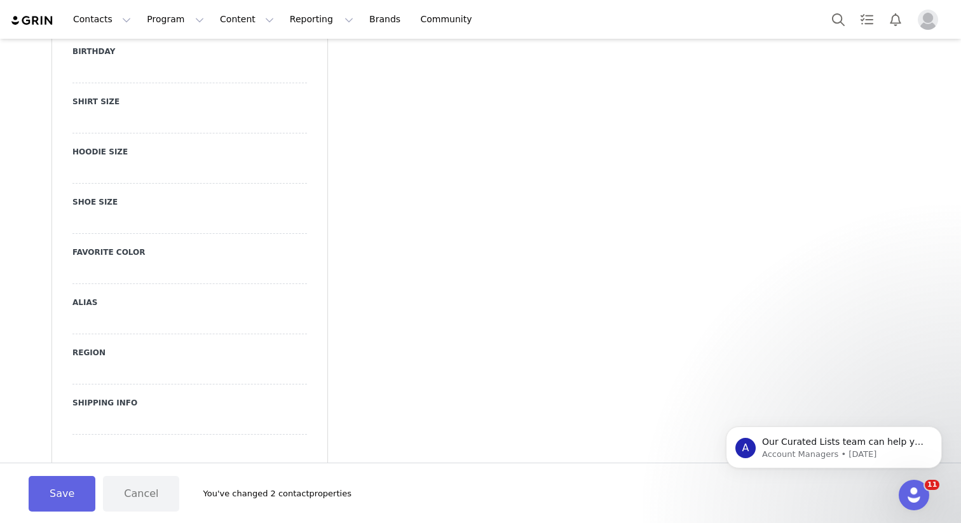
click at [156, 311] on div at bounding box center [189, 322] width 234 height 23
click at [130, 311] on input at bounding box center [189, 322] width 234 height 23
type input "がいちゃん"
click at [207, 341] on div "Save Cancel" at bounding box center [189, 349] width 234 height 17
click at [97, 341] on button "Save" at bounding box center [89, 349] width 35 height 17
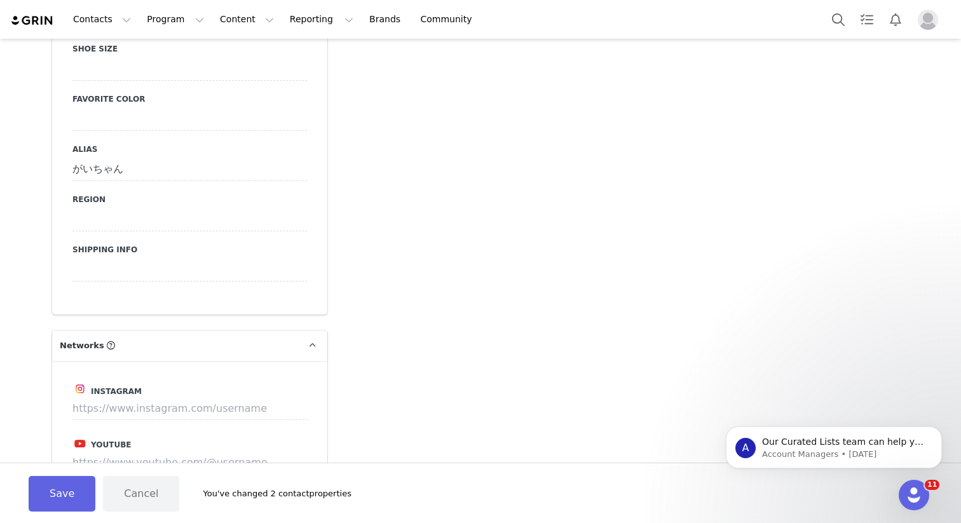
scroll to position [1661, 0]
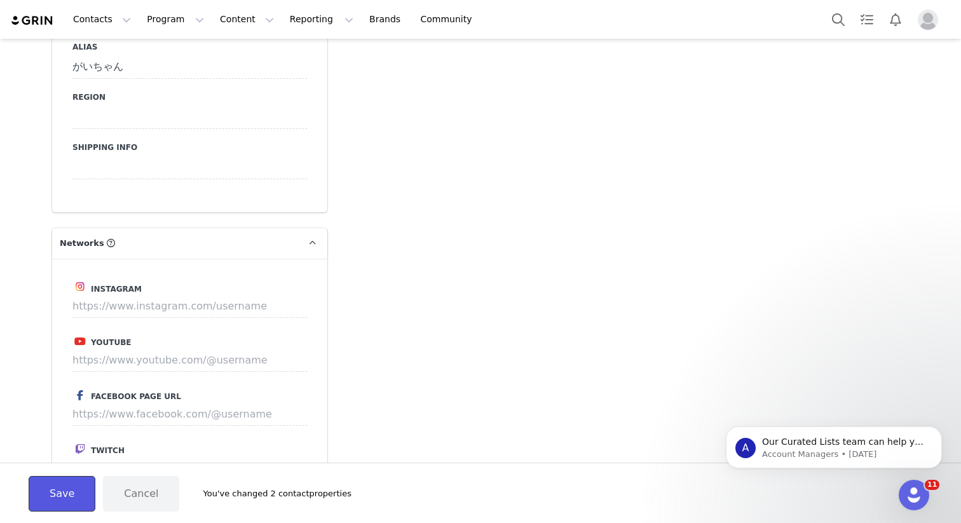
click at [60, 493] on button "Save" at bounding box center [62, 494] width 67 height 36
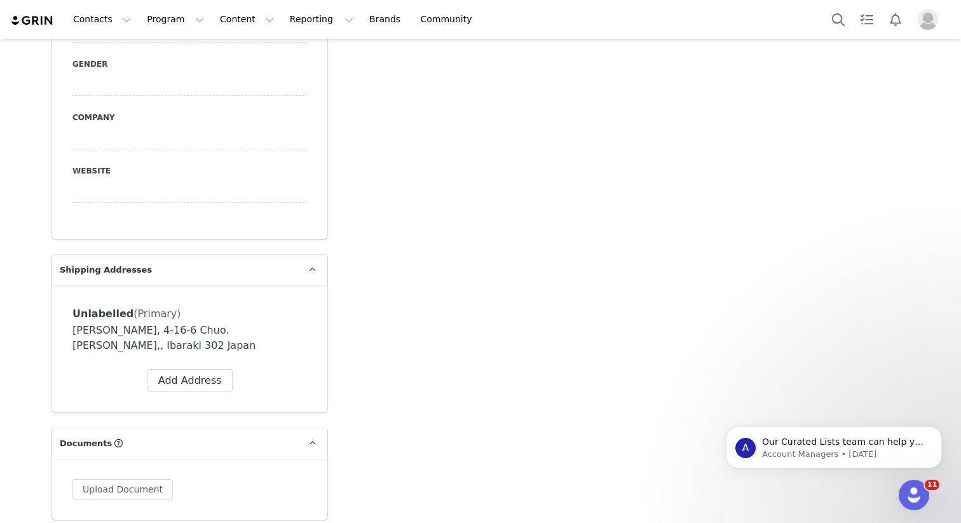
scroll to position [118, 0]
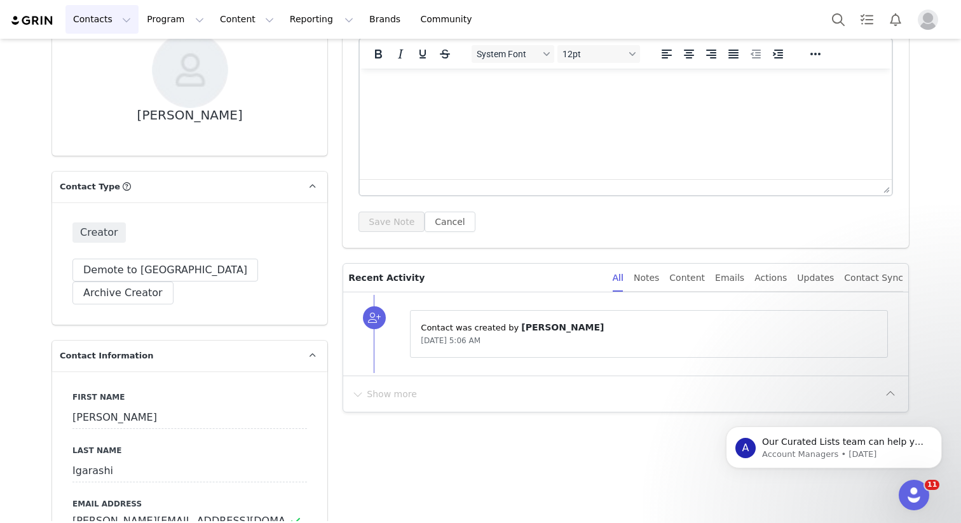
click at [105, 24] on button "Contacts Contacts" at bounding box center [101, 19] width 73 height 29
click at [100, 55] on p "Creators" at bounding box center [95, 56] width 38 height 13
